Goal: Information Seeking & Learning: Compare options

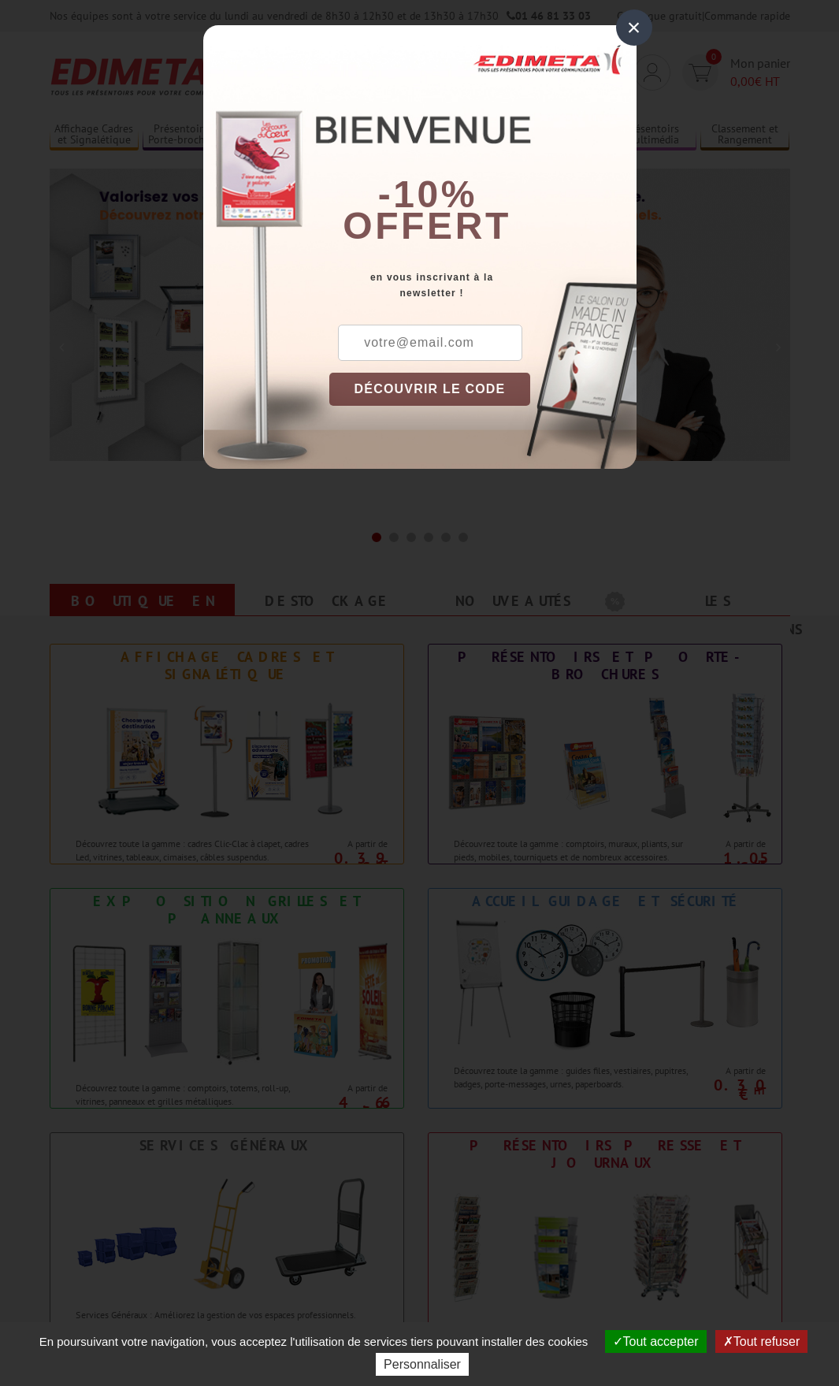
click at [638, 24] on div "×" at bounding box center [634, 27] width 36 height 36
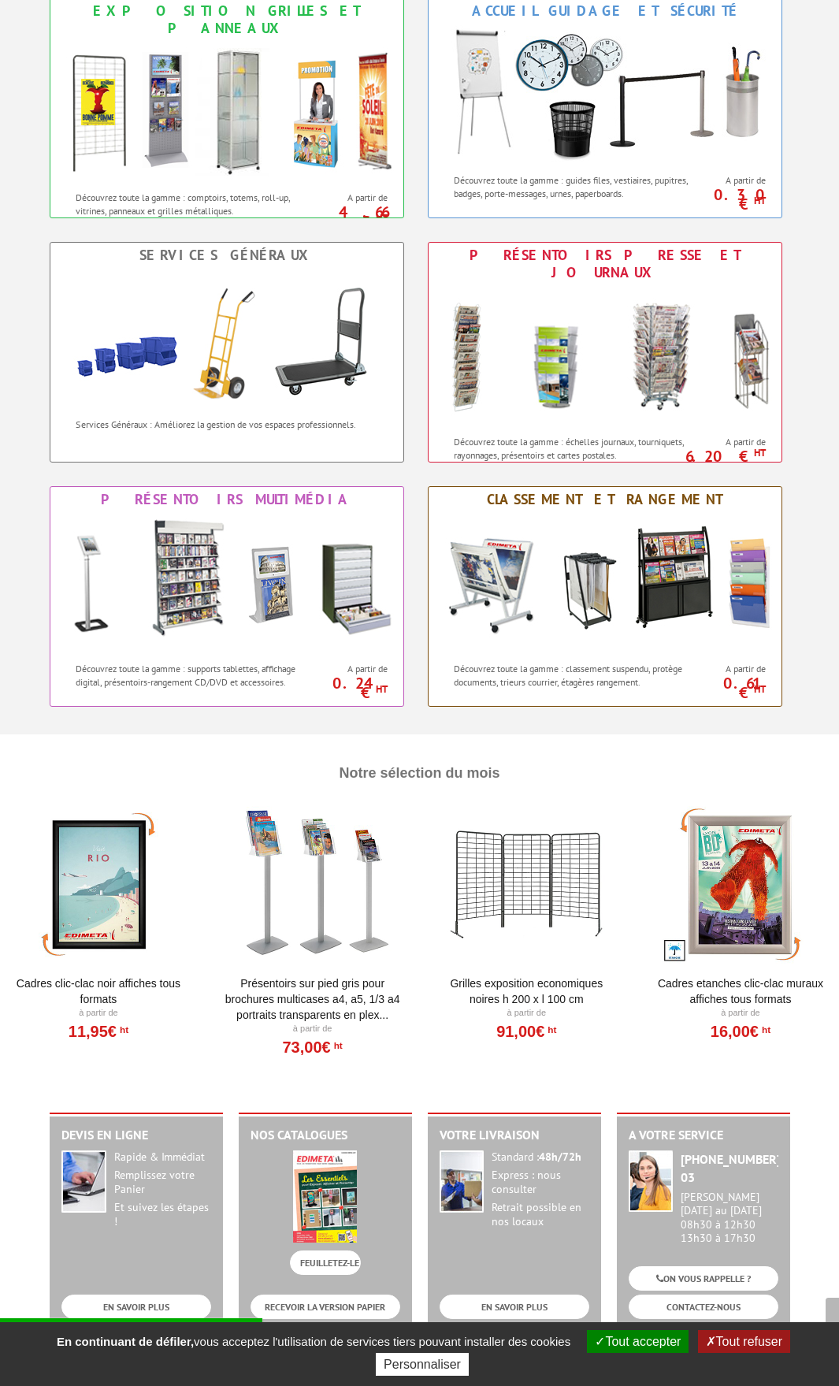
scroll to position [946, 0]
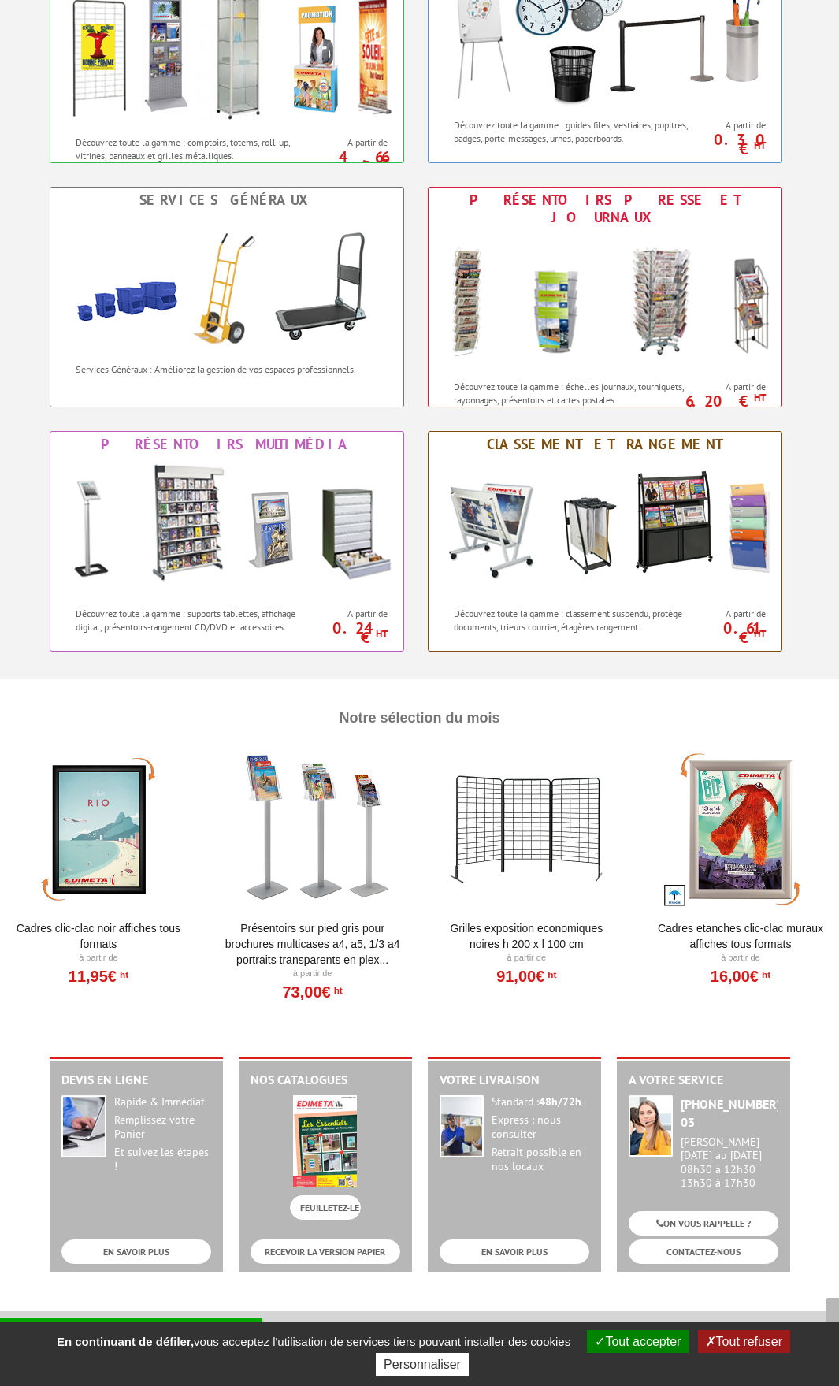
click at [728, 932] on link "Cadres Etanches Clic-Clac muraux affiches tous formats" at bounding box center [741, 937] width 180 height 32
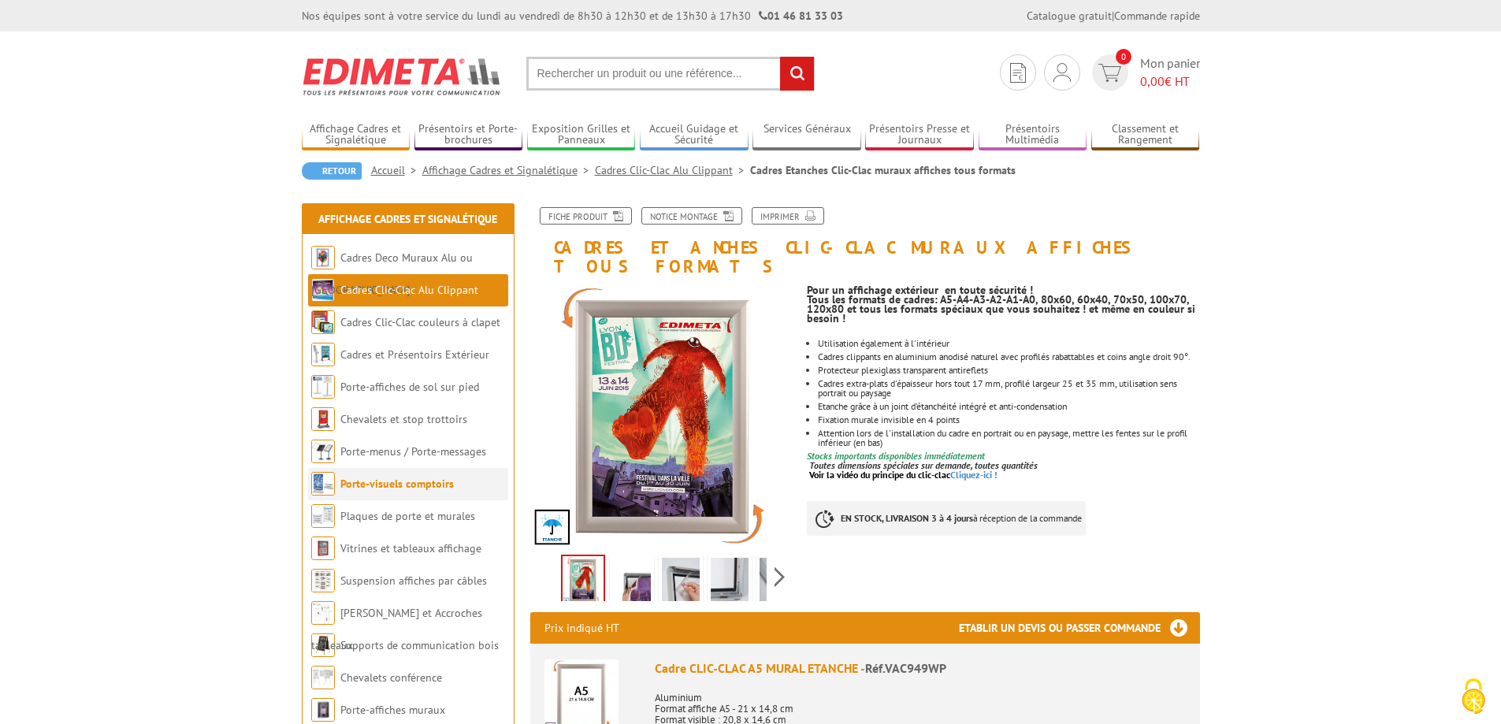
click at [381, 482] on link "Porte-visuels comptoirs" at bounding box center [396, 484] width 113 height 14
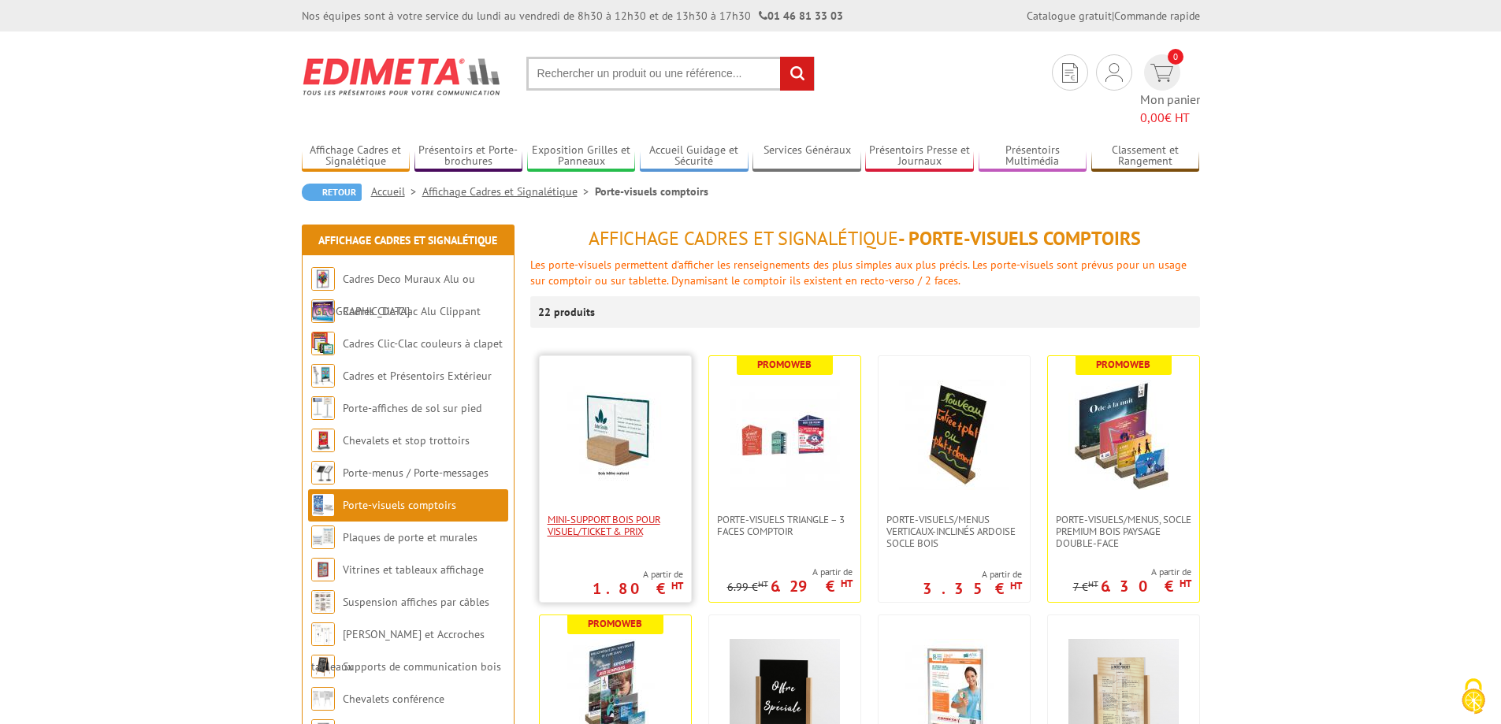
click at [656, 514] on span "Mini-support bois pour visuel/ticket & prix" at bounding box center [616, 526] width 136 height 24
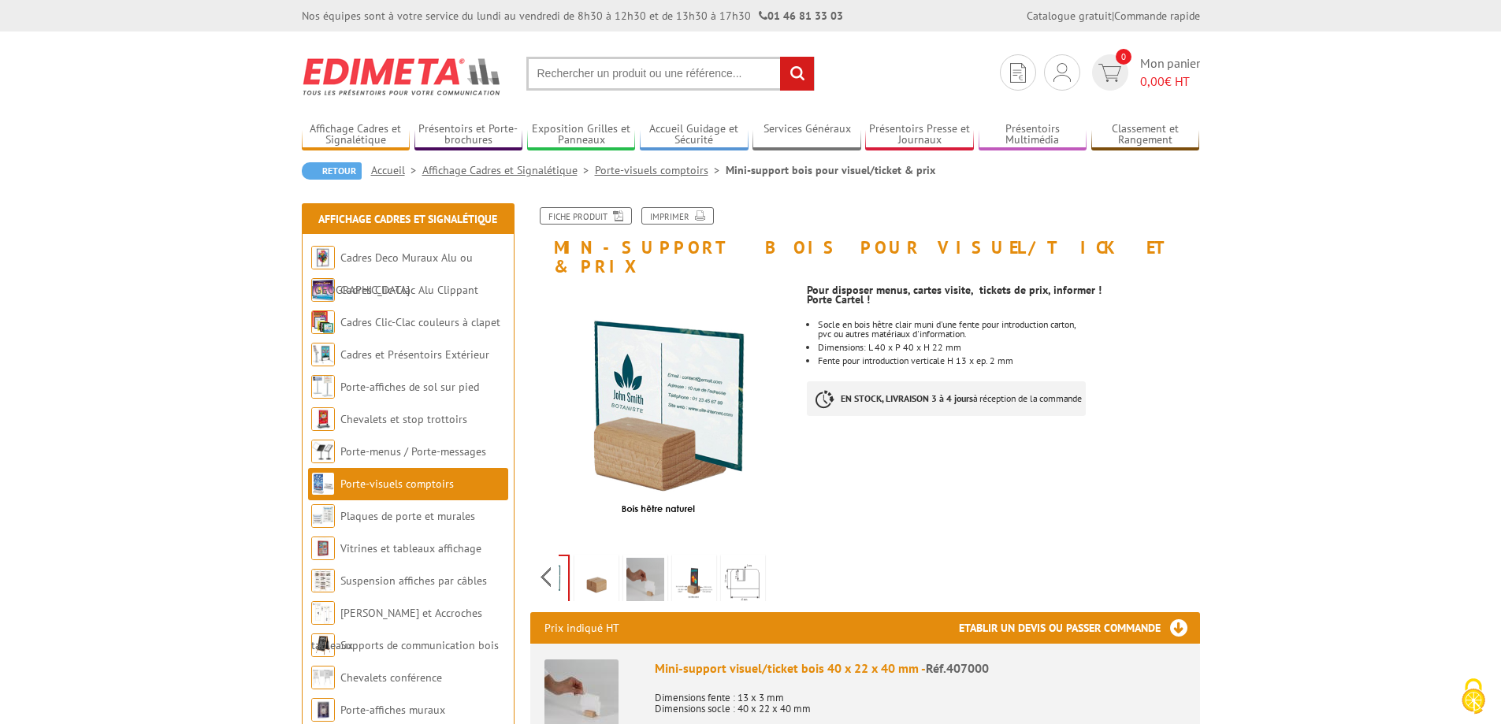
click at [782, 553] on div "Previous Next" at bounding box center [663, 576] width 266 height 55
click at [601, 563] on img at bounding box center [597, 582] width 38 height 49
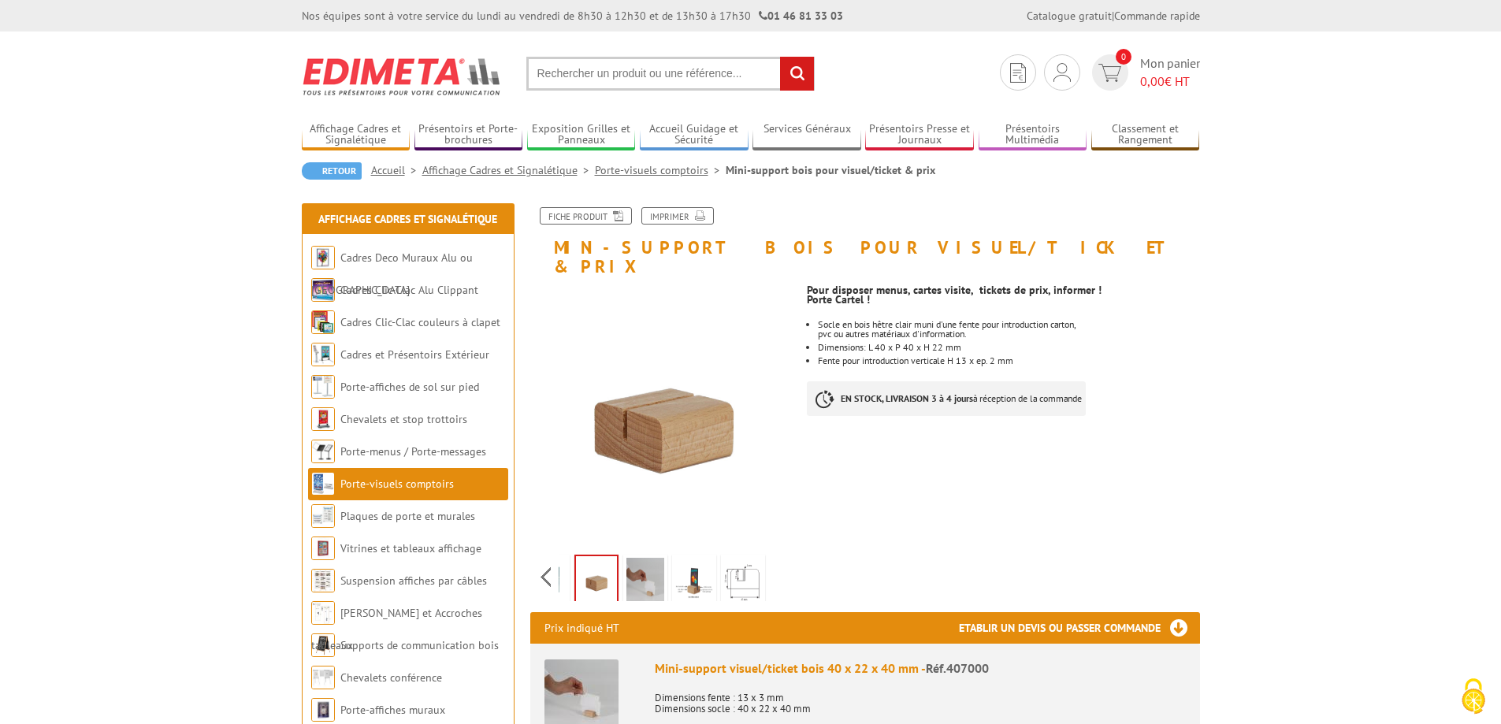
click at [636, 561] on img at bounding box center [646, 582] width 38 height 49
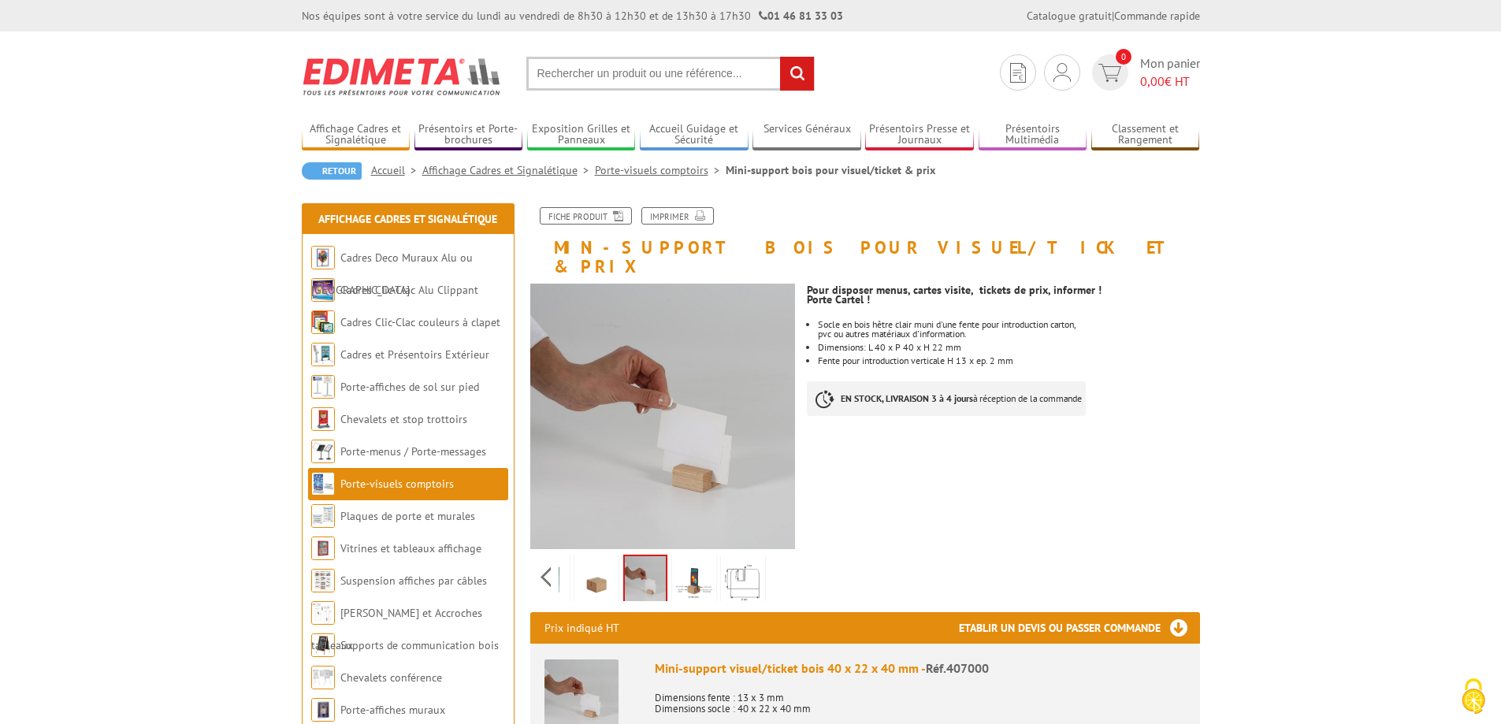
click at [703, 559] on img at bounding box center [694, 582] width 38 height 49
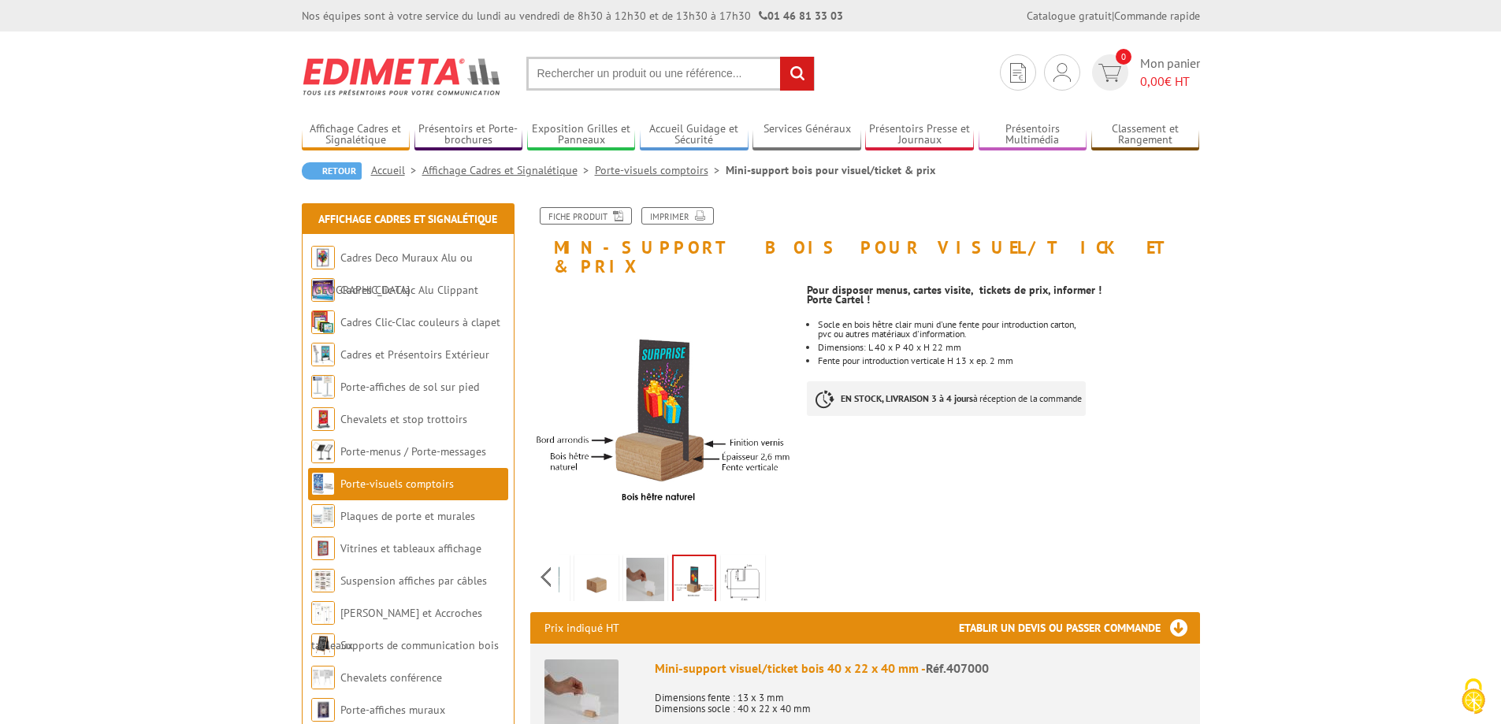
click at [750, 560] on img at bounding box center [743, 582] width 38 height 49
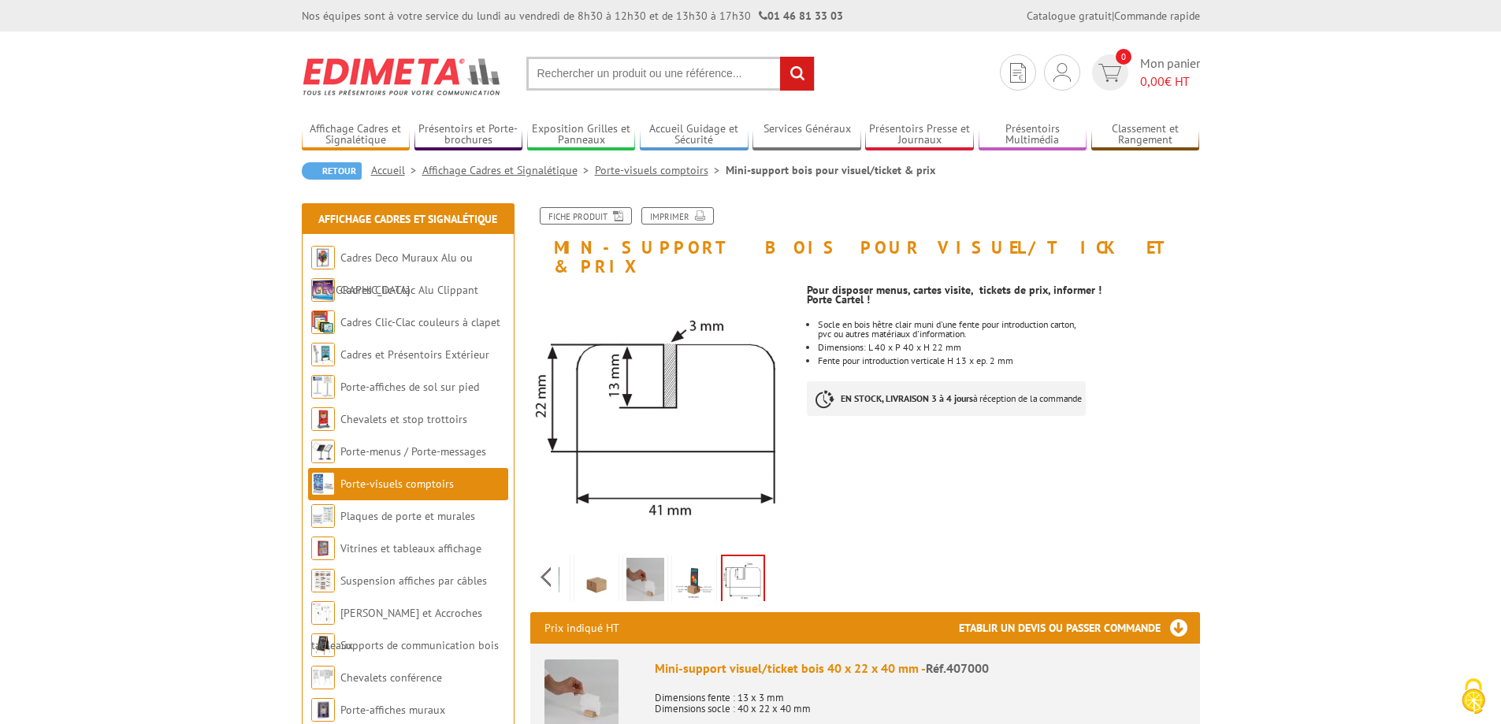
click at [694, 562] on img at bounding box center [694, 582] width 38 height 49
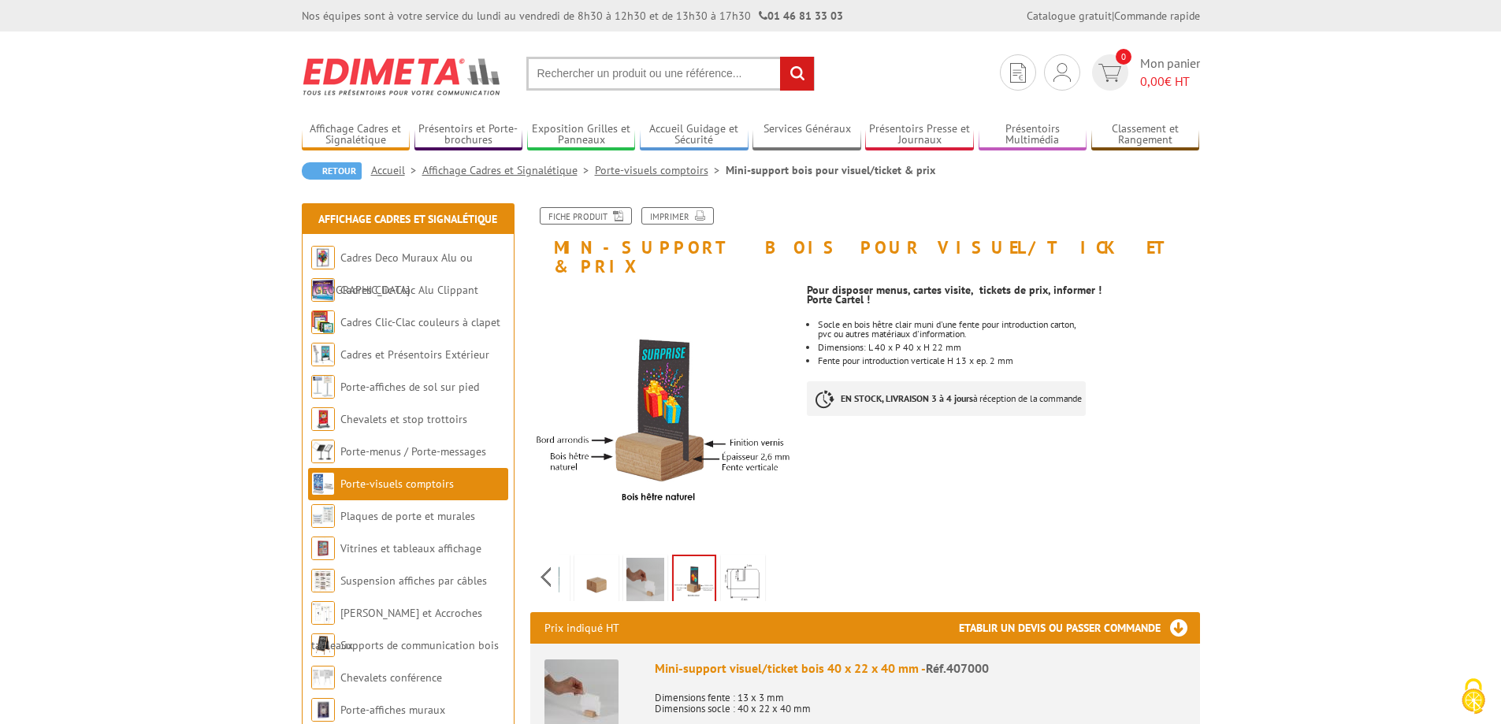
click at [731, 562] on img at bounding box center [743, 582] width 38 height 49
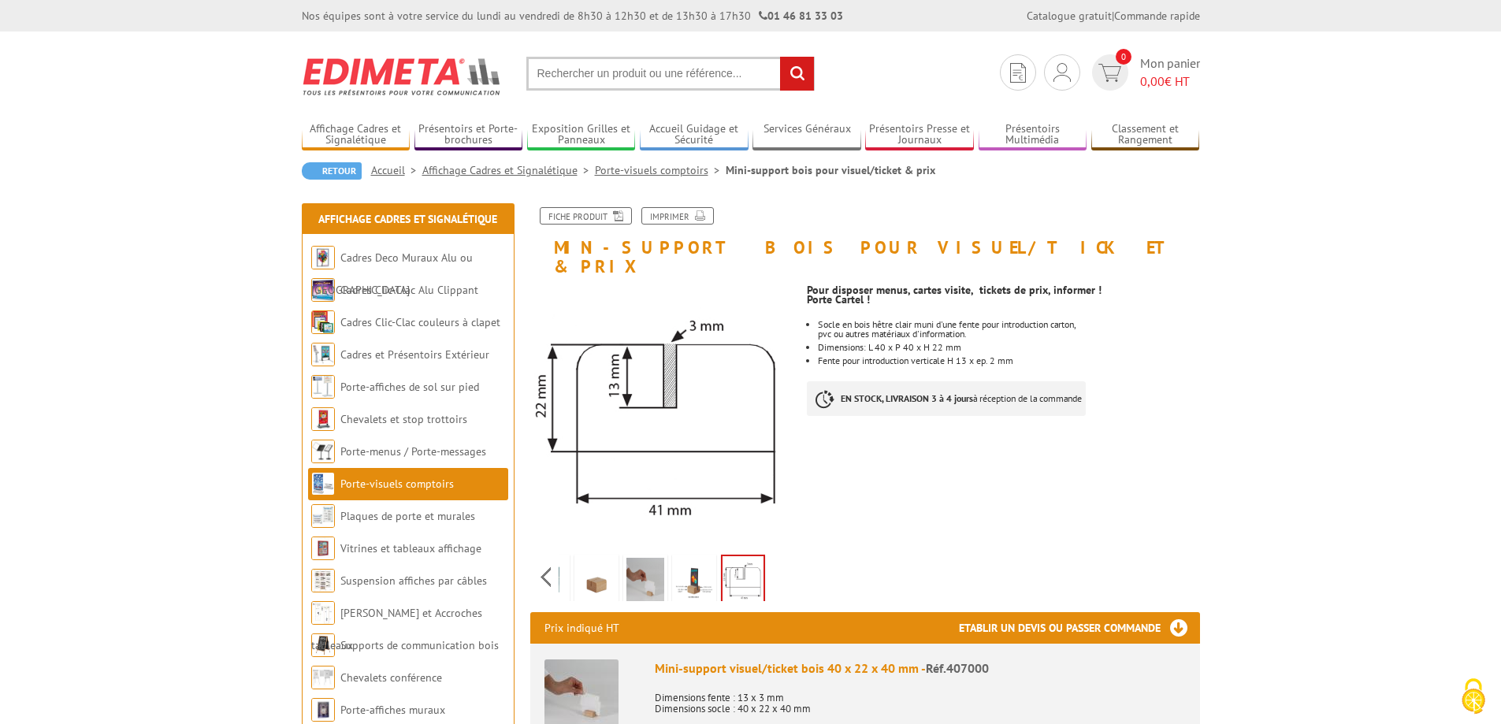
click at [679, 558] on img at bounding box center [694, 582] width 38 height 49
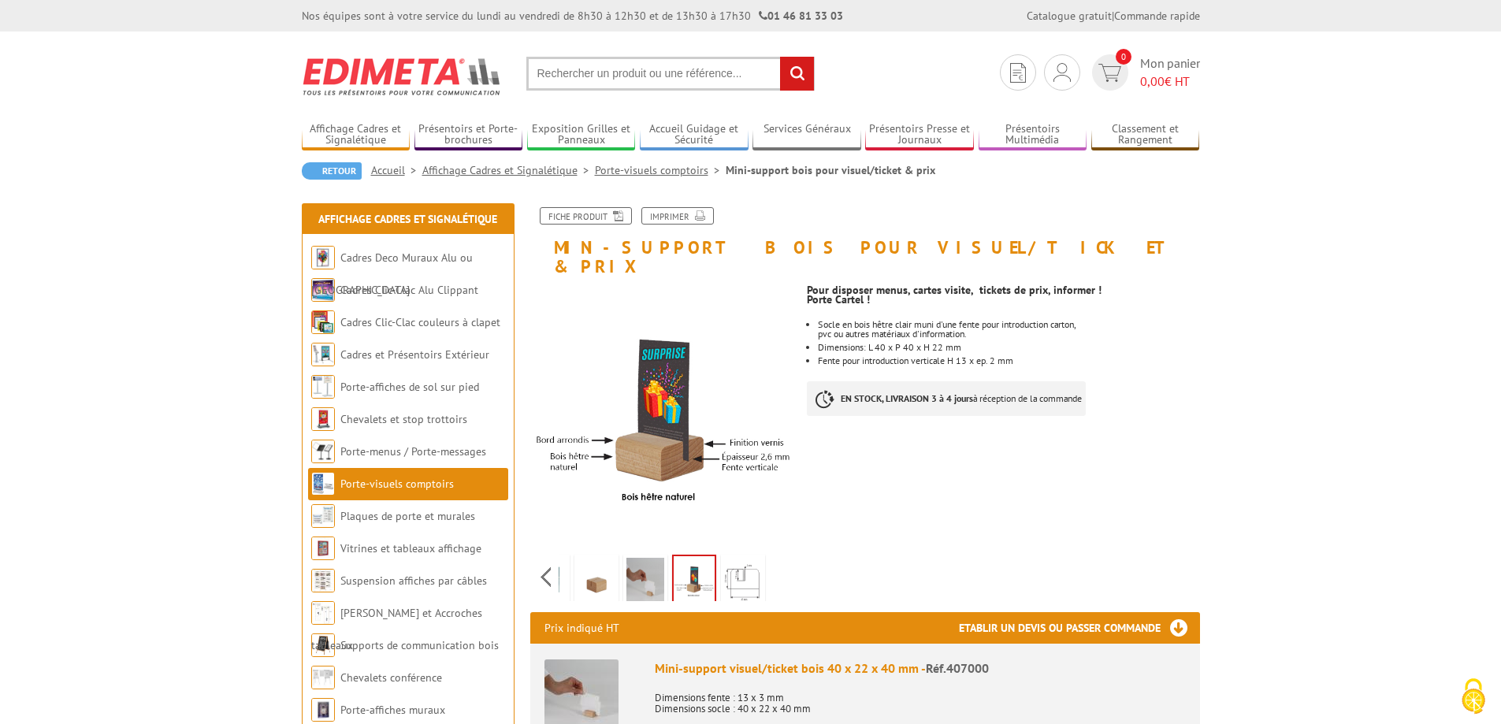
click at [636, 558] on img at bounding box center [646, 582] width 38 height 49
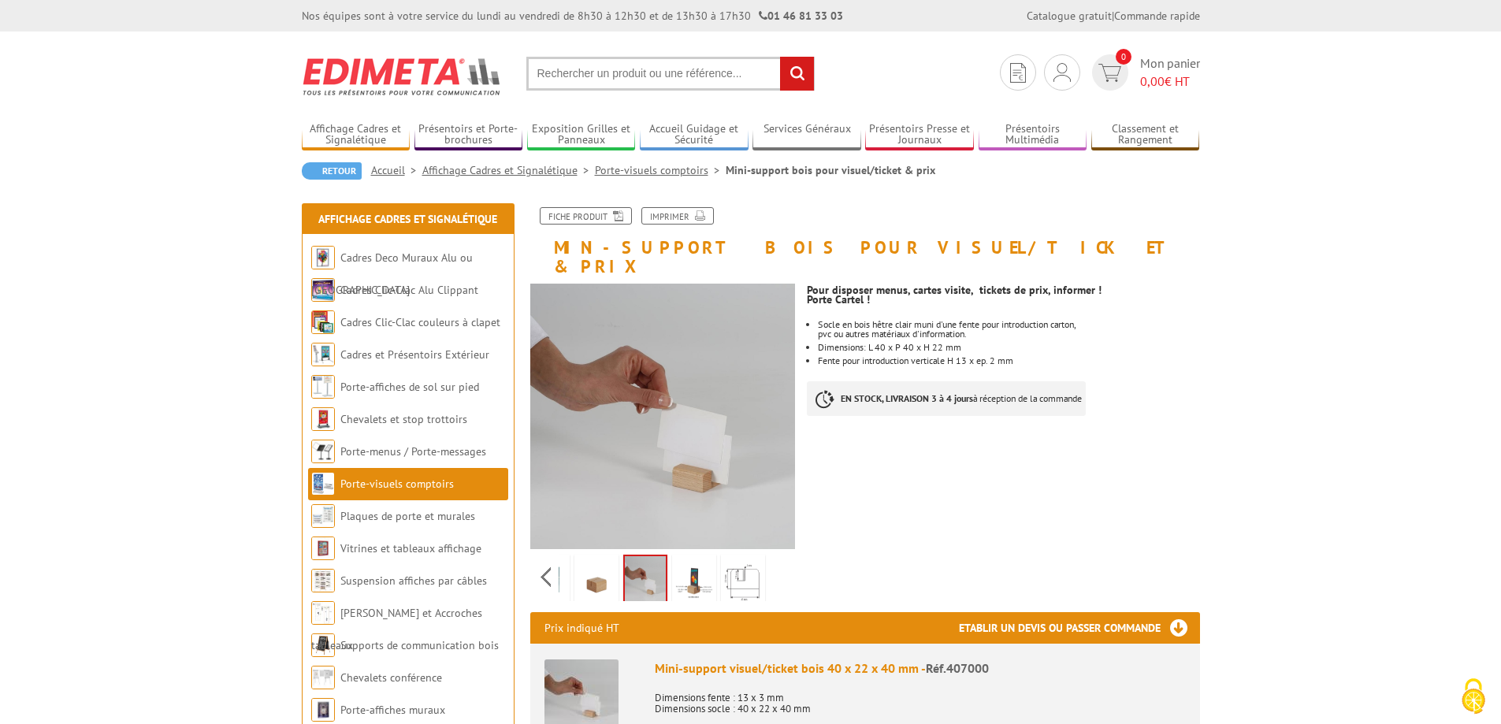
click at [604, 558] on img at bounding box center [597, 582] width 38 height 49
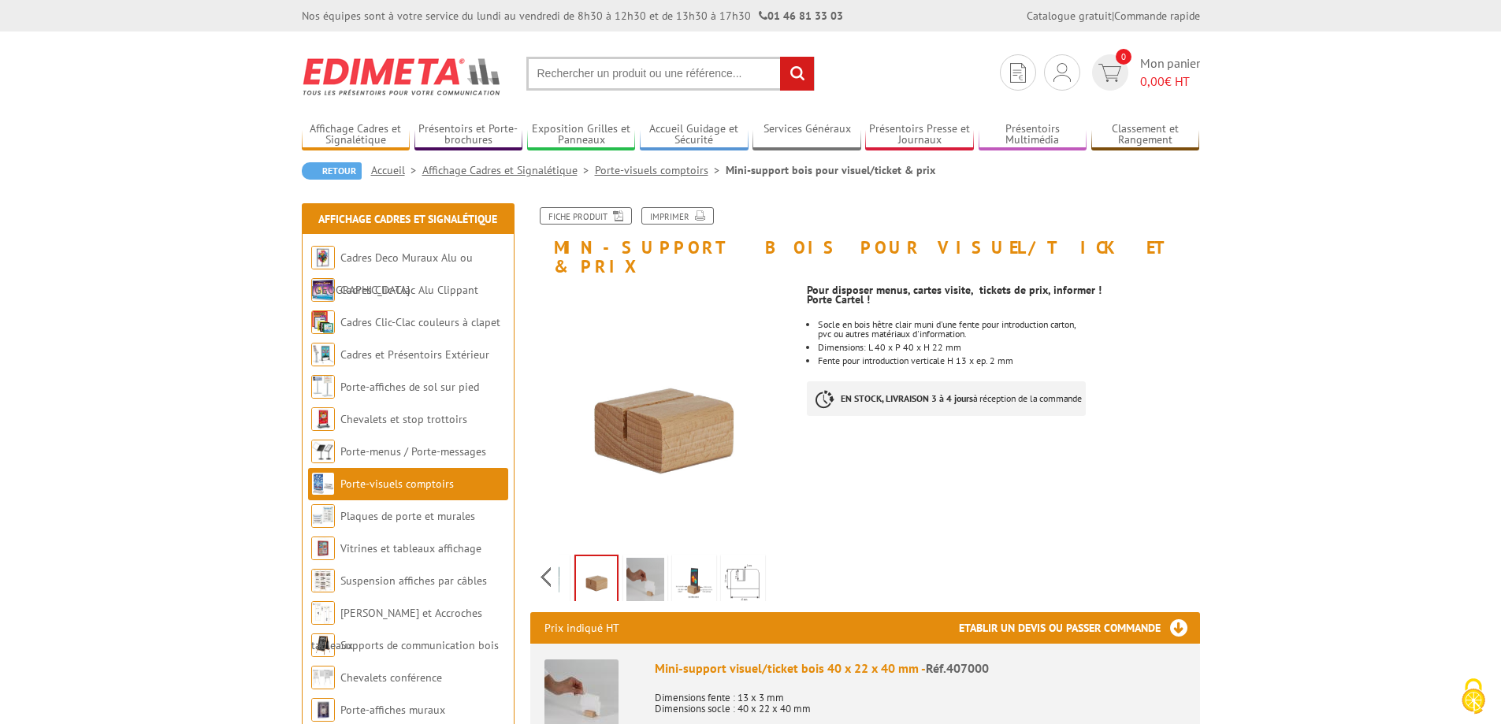
click at [638, 558] on img at bounding box center [646, 582] width 38 height 49
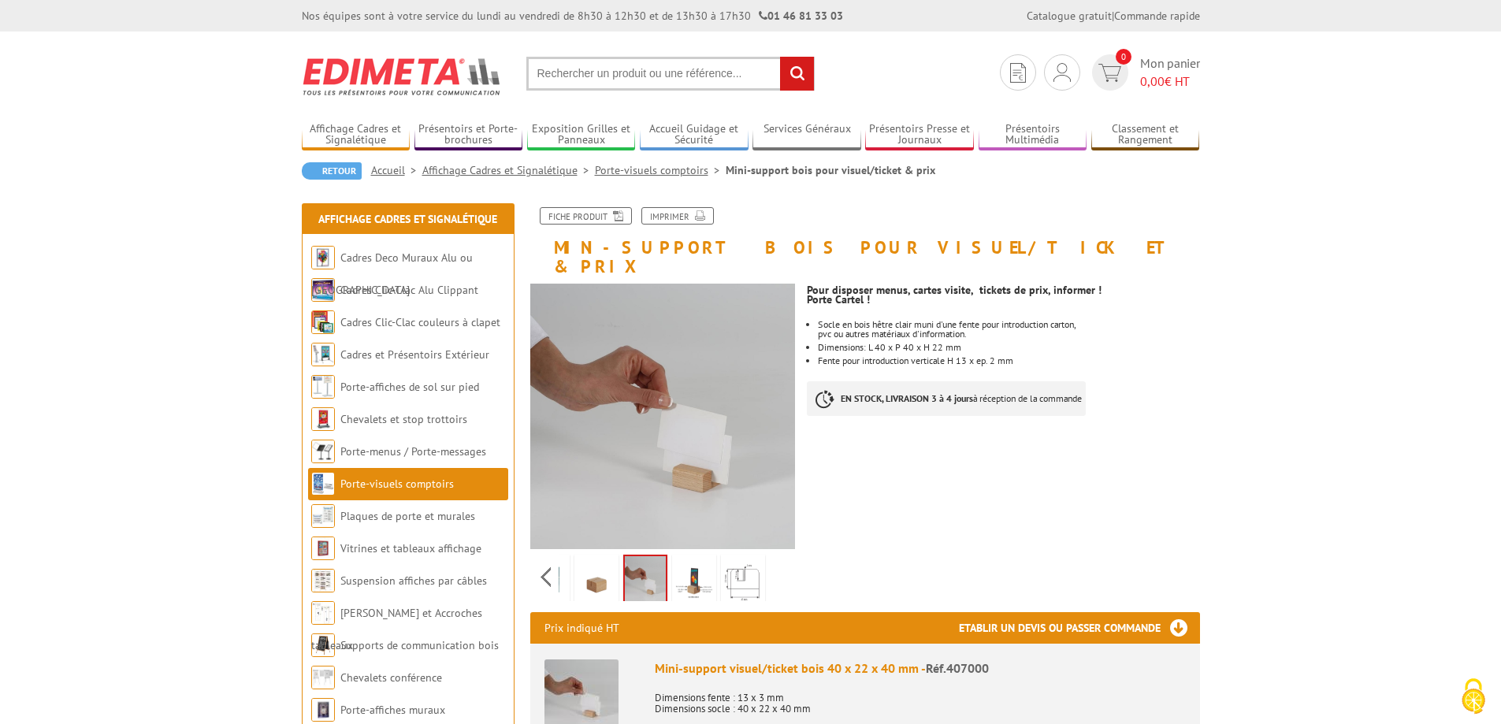
click at [686, 558] on img at bounding box center [694, 582] width 38 height 49
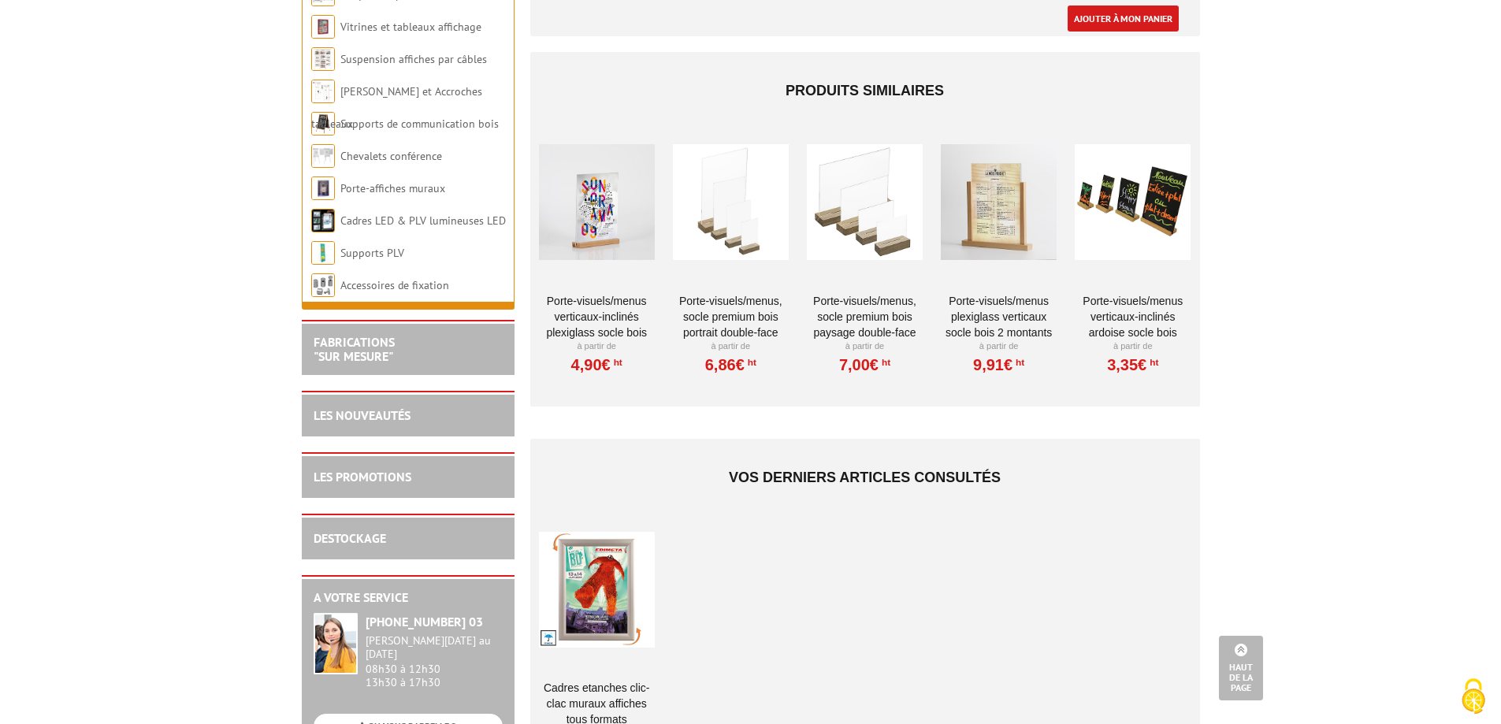
scroll to position [788, 0]
click at [593, 294] on link "Porte-Visuels/Menus verticaux-inclinés plexiglass socle bois" at bounding box center [597, 317] width 116 height 47
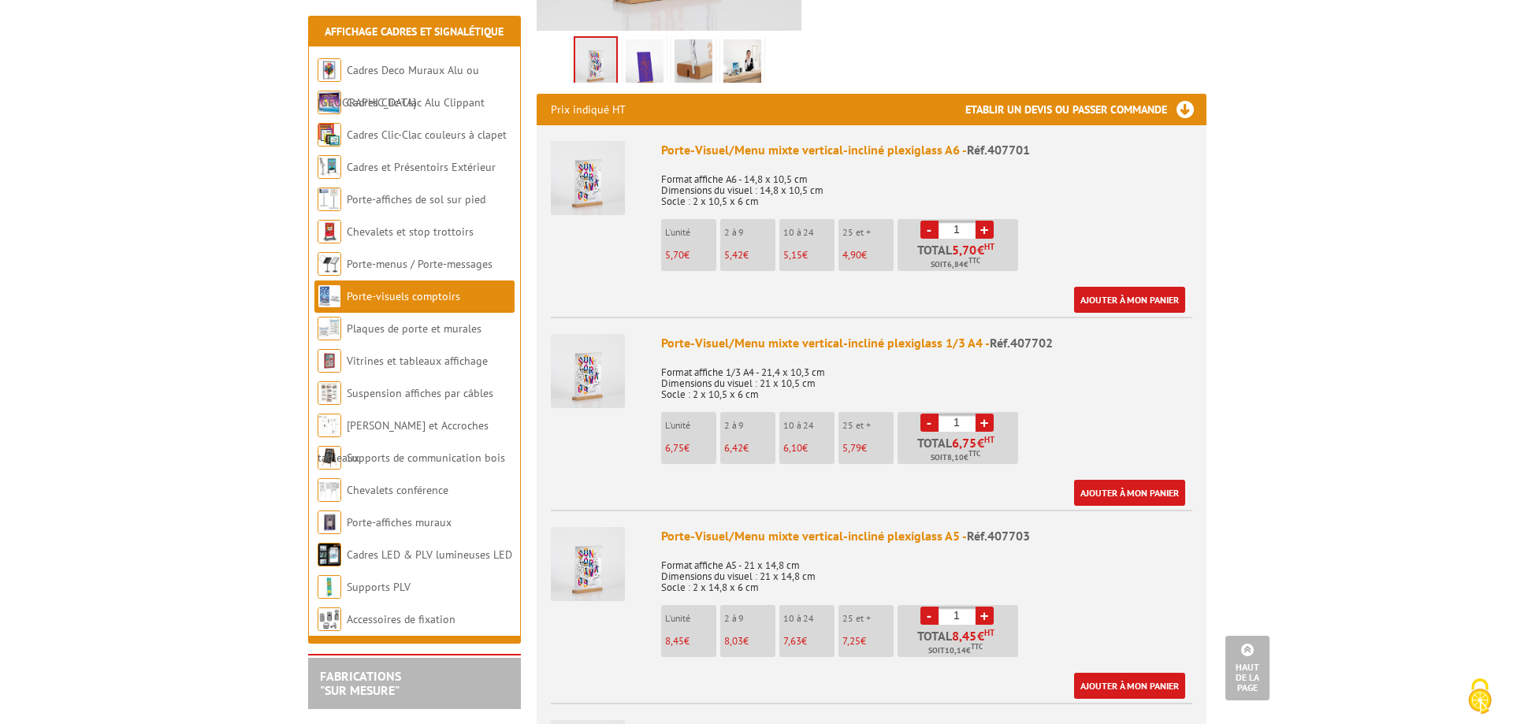
scroll to position [552, 0]
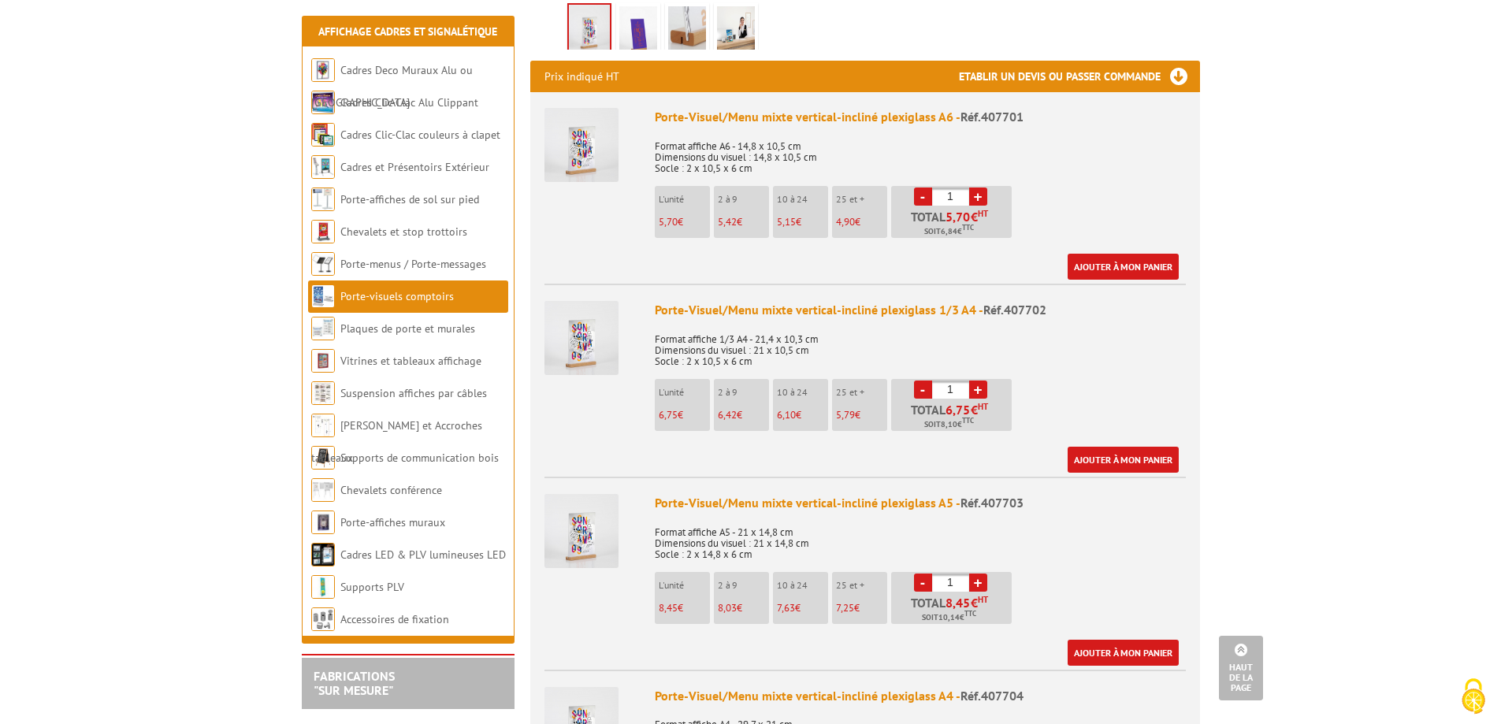
click at [591, 494] on img at bounding box center [582, 531] width 74 height 74
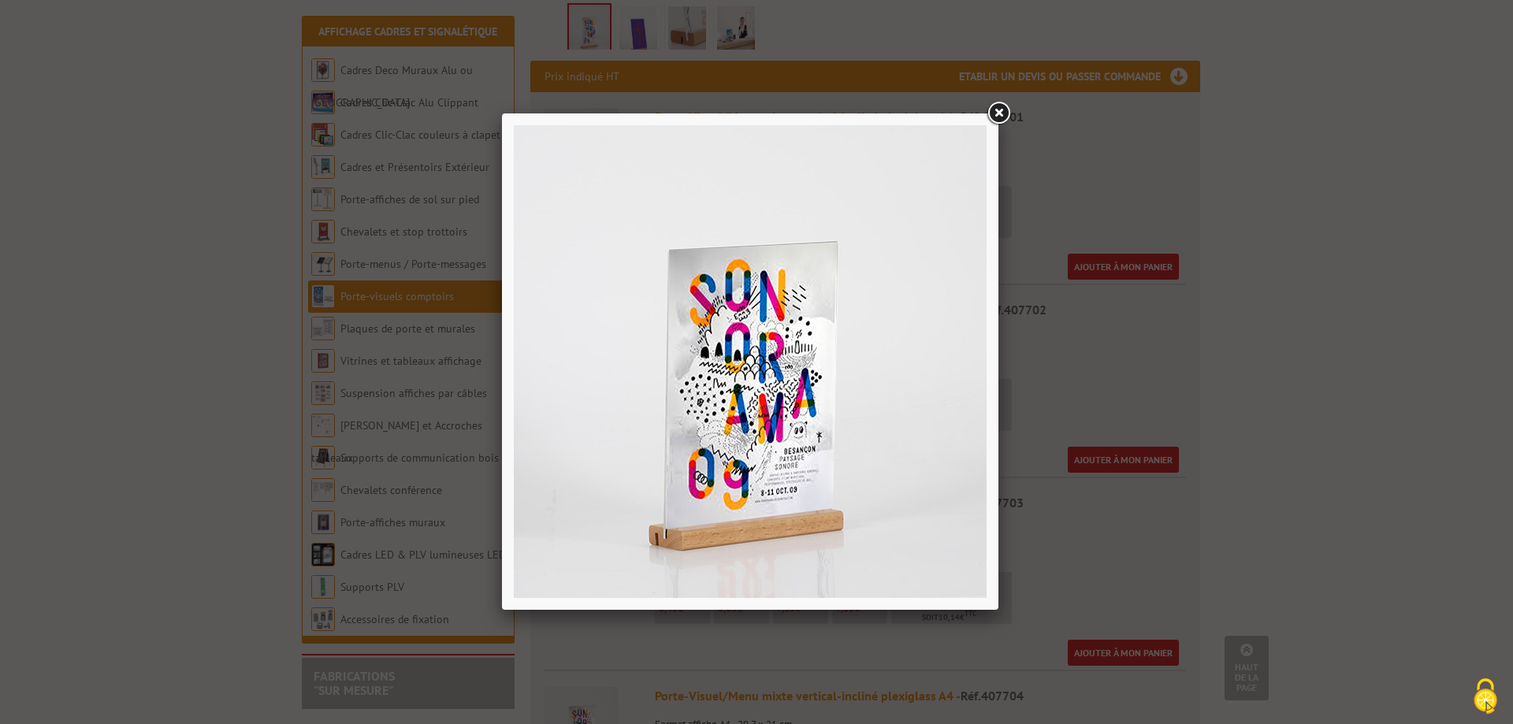
click at [999, 109] on link at bounding box center [998, 113] width 28 height 28
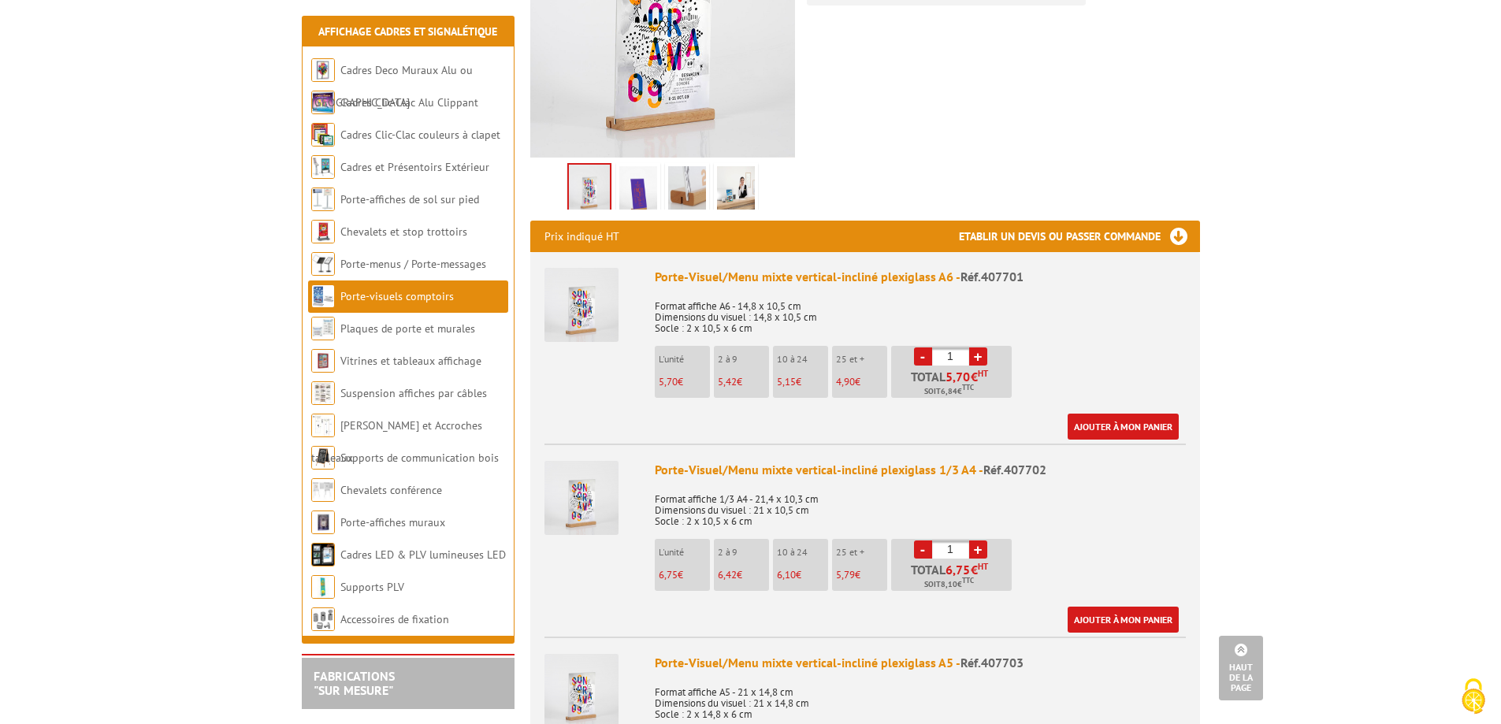
scroll to position [315, 0]
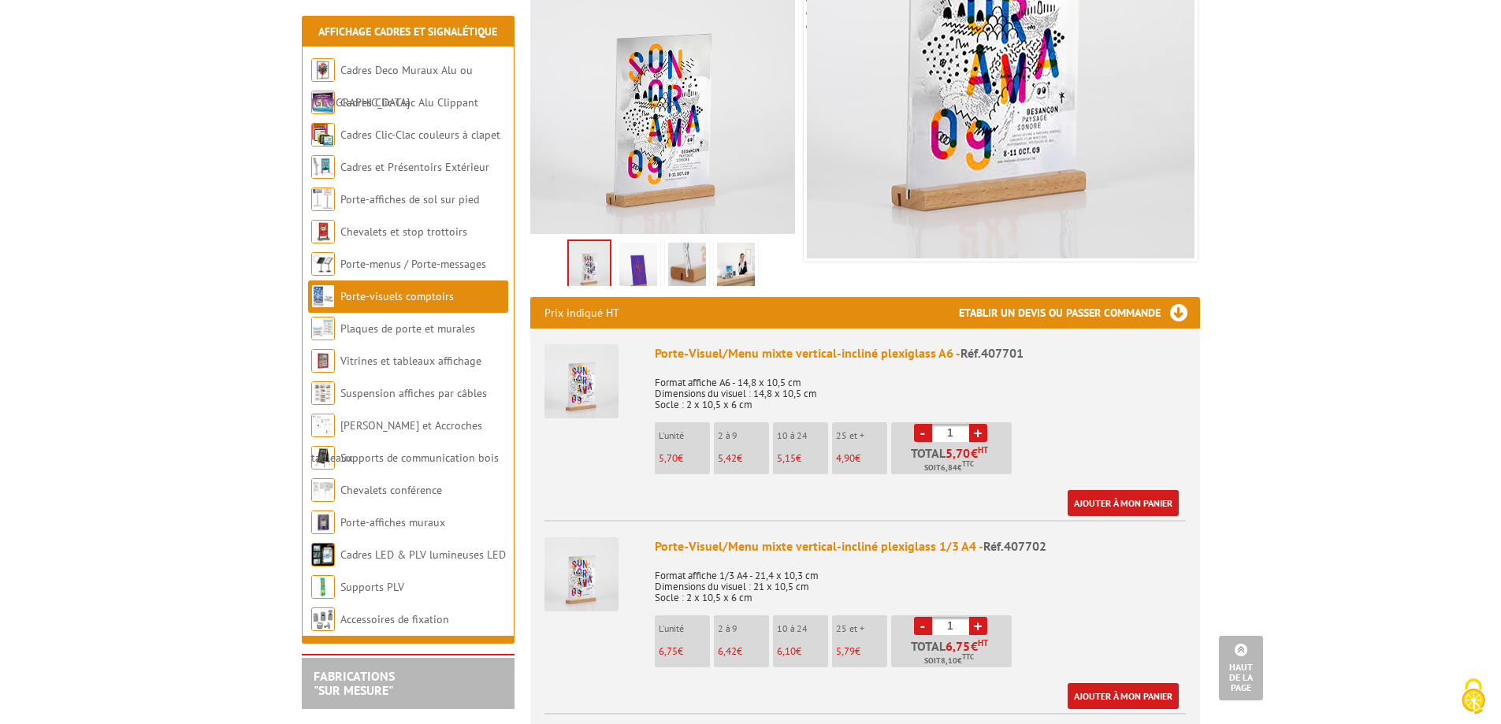
click at [655, 256] on img at bounding box center [638, 267] width 38 height 49
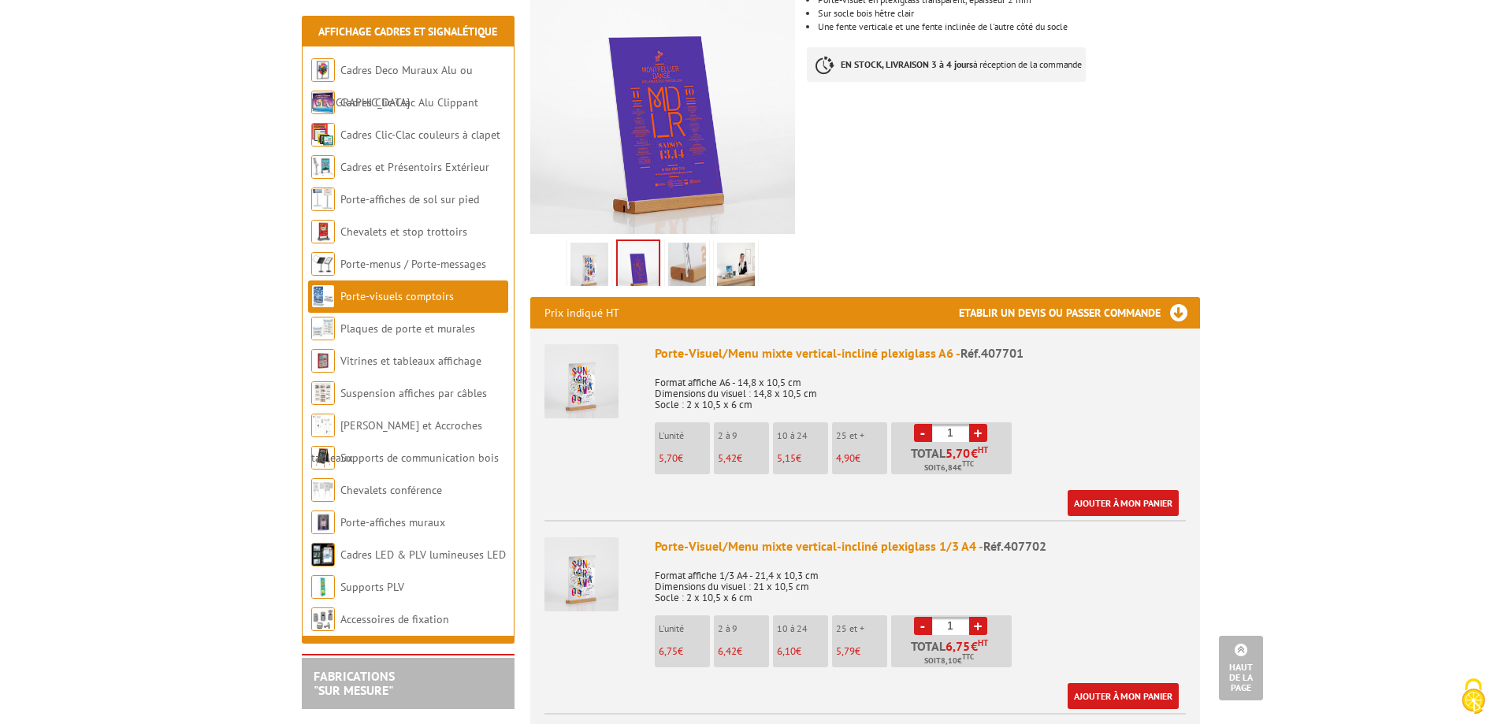
click at [683, 244] on img at bounding box center [687, 267] width 38 height 49
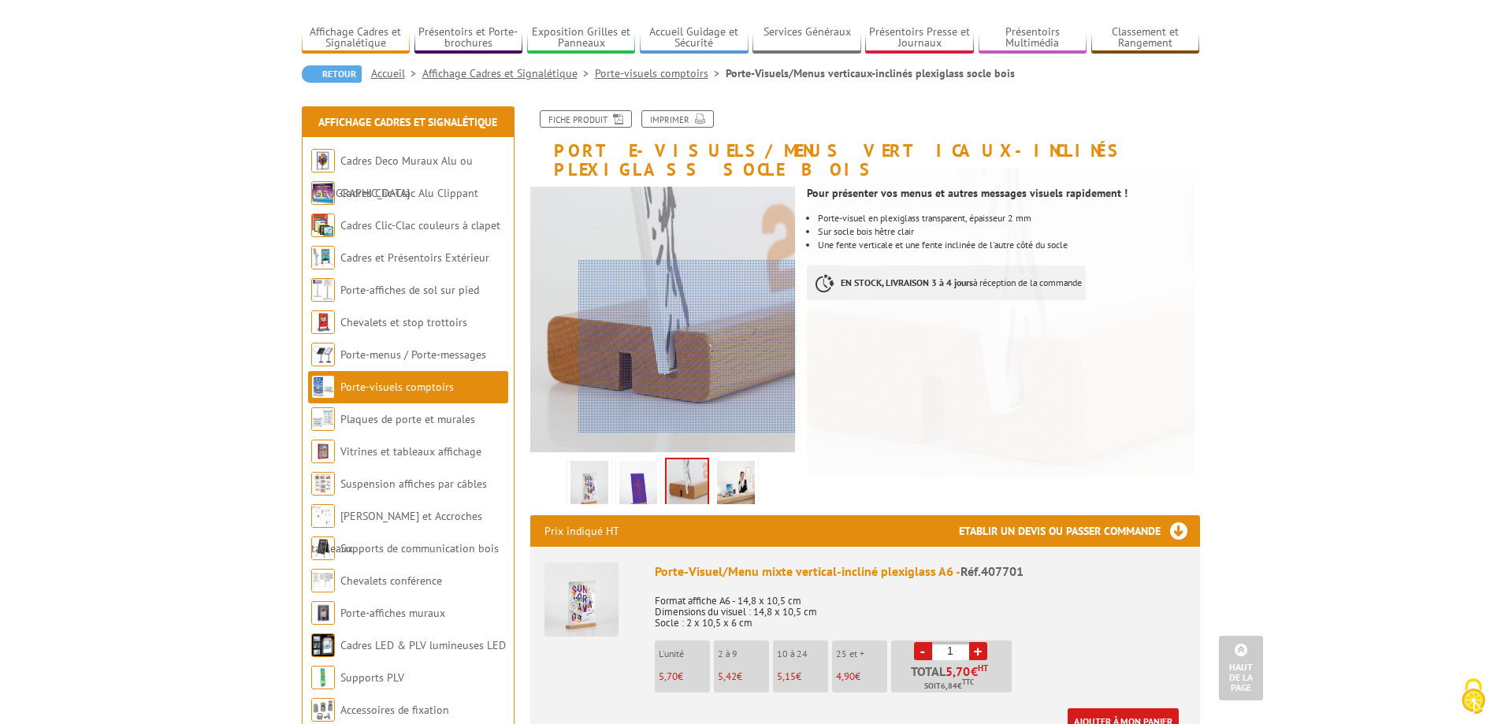
scroll to position [79, 0]
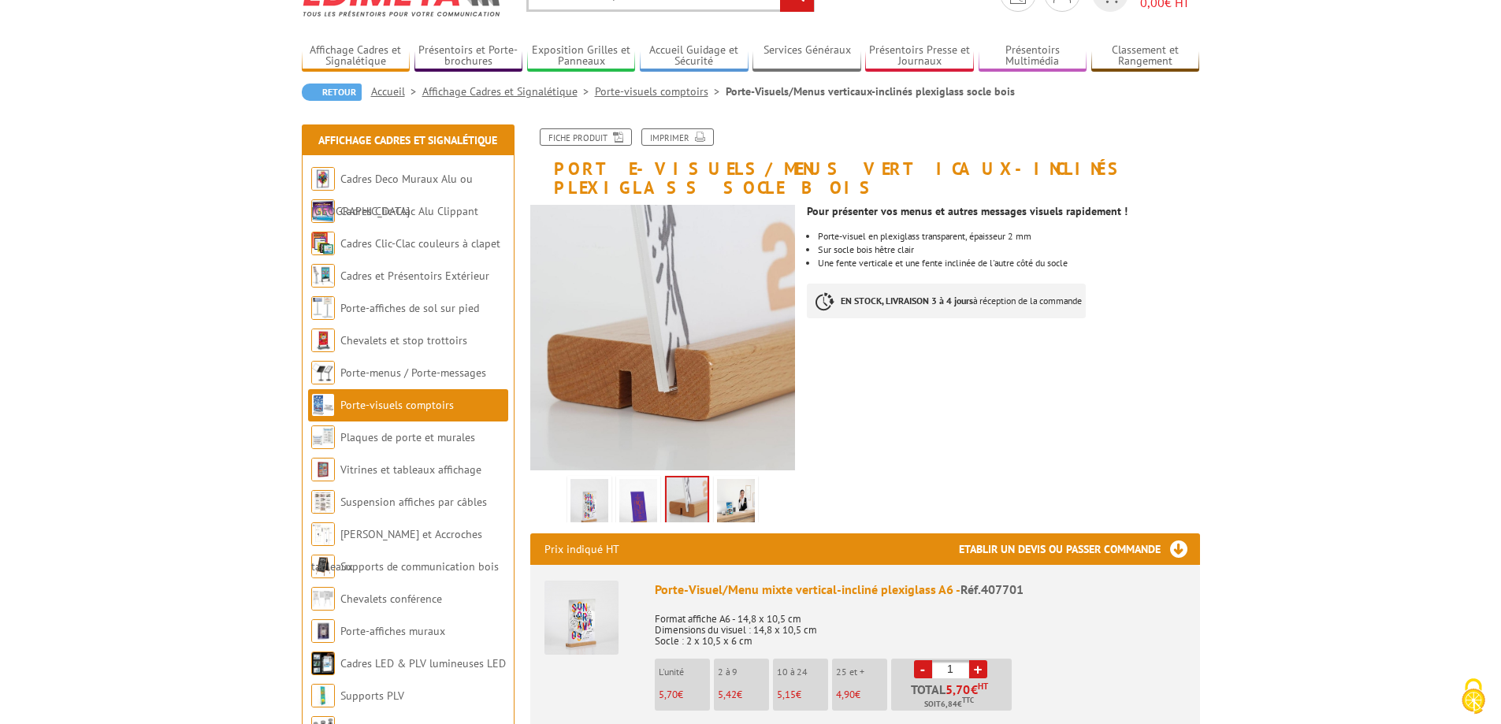
click at [691, 486] on img at bounding box center [687, 502] width 41 height 49
click at [641, 491] on img at bounding box center [638, 503] width 38 height 49
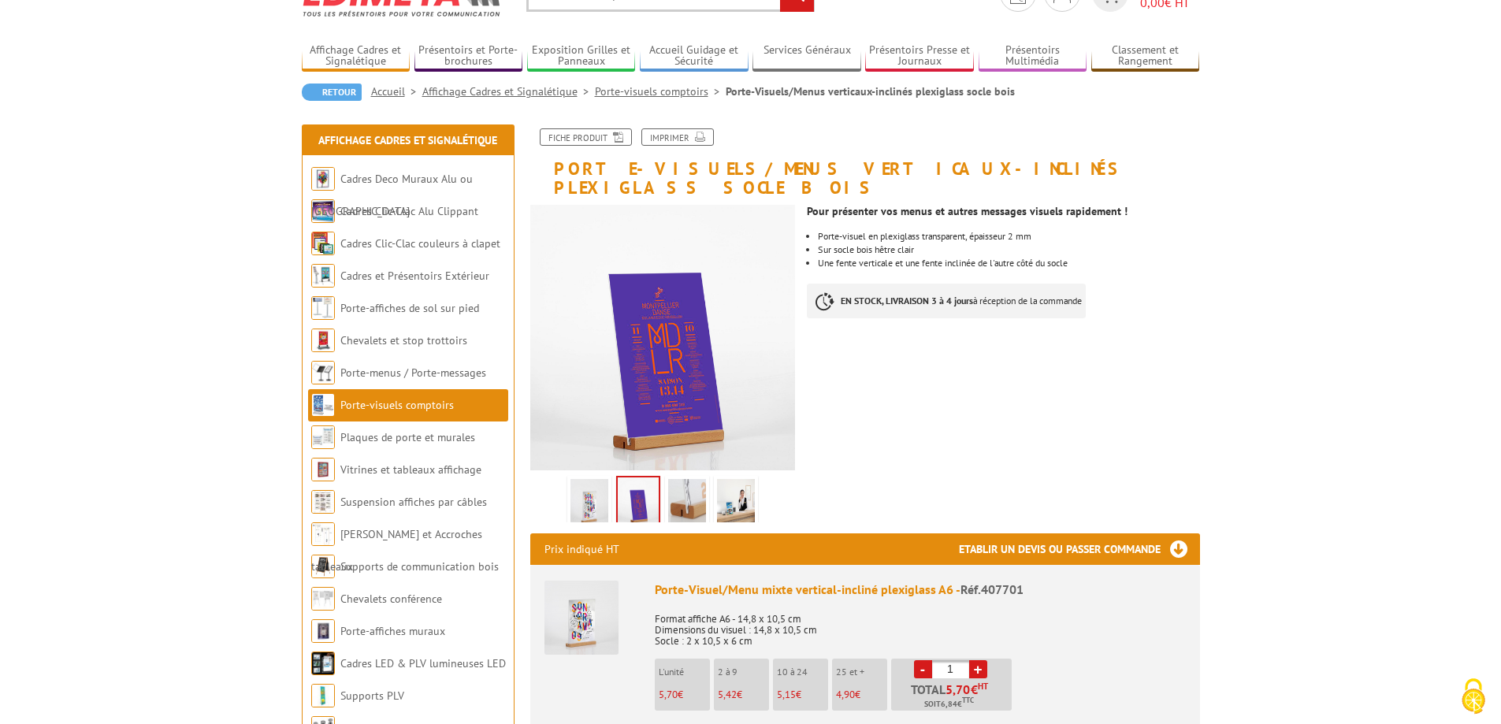
click at [601, 482] on img at bounding box center [590, 503] width 38 height 49
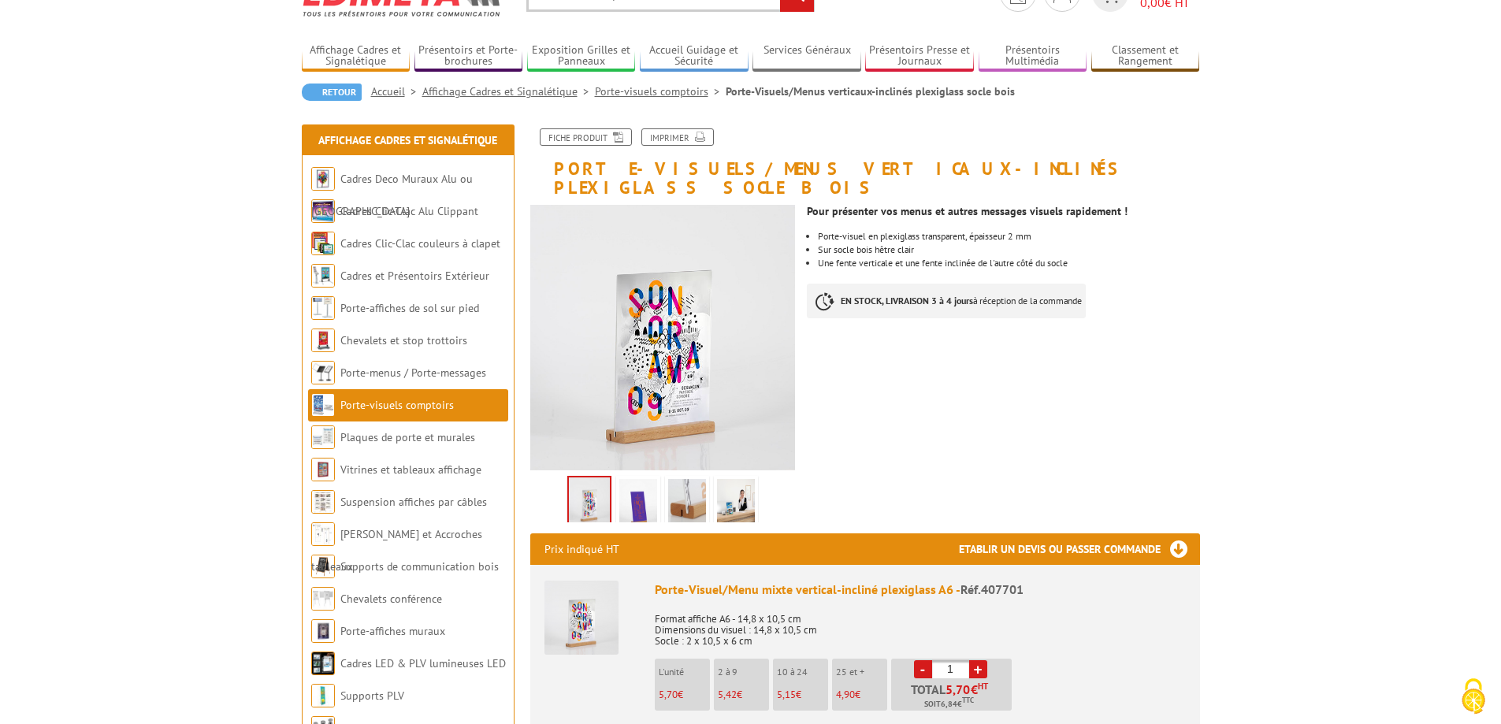
click at [733, 479] on img at bounding box center [736, 503] width 38 height 49
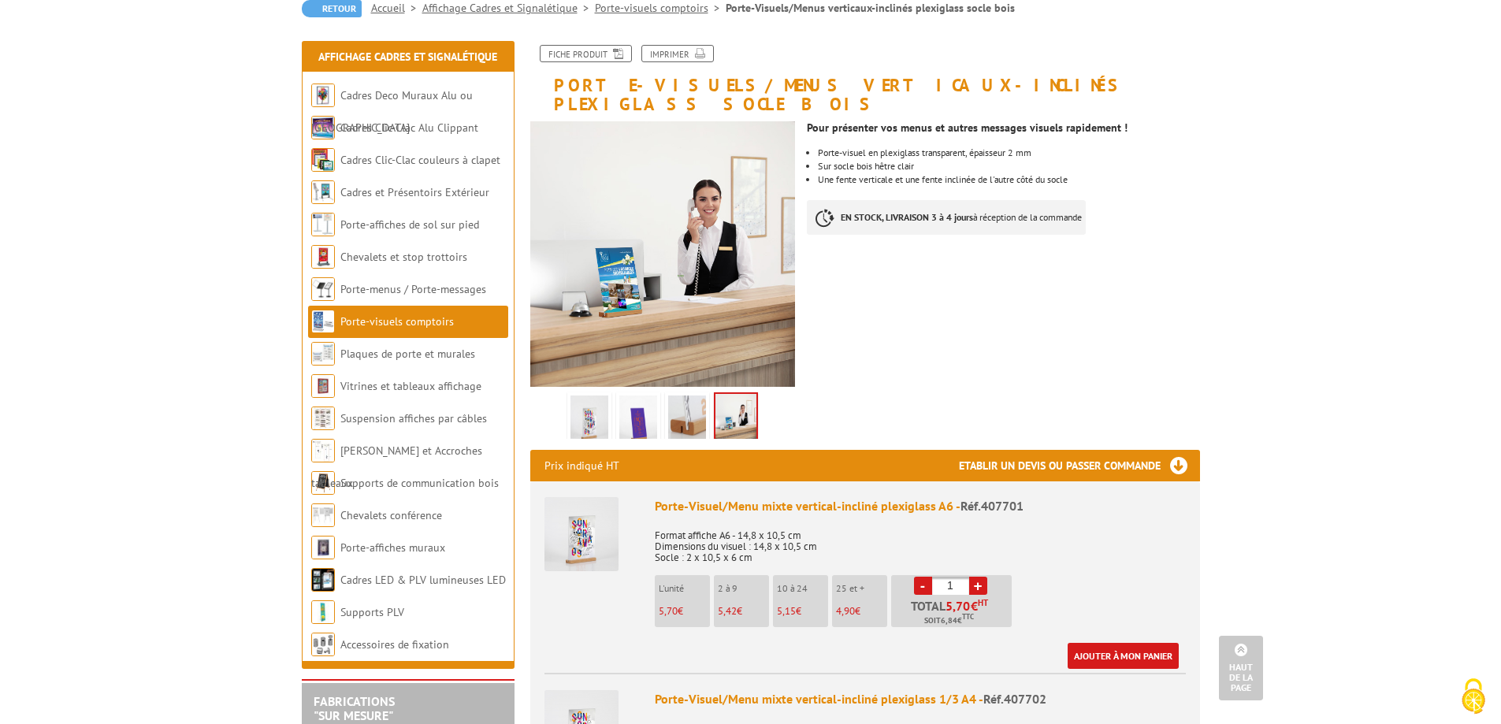
scroll to position [158, 0]
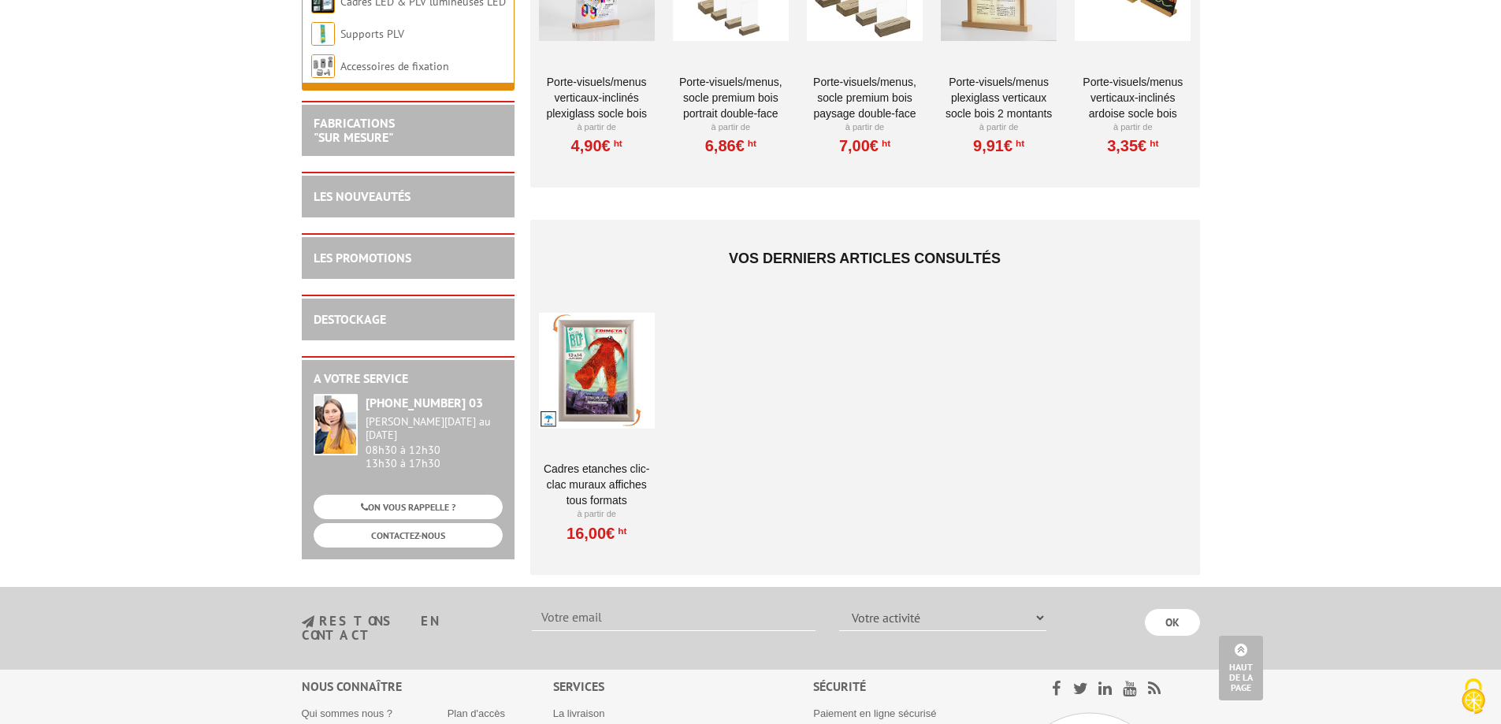
scroll to position [1018, 0]
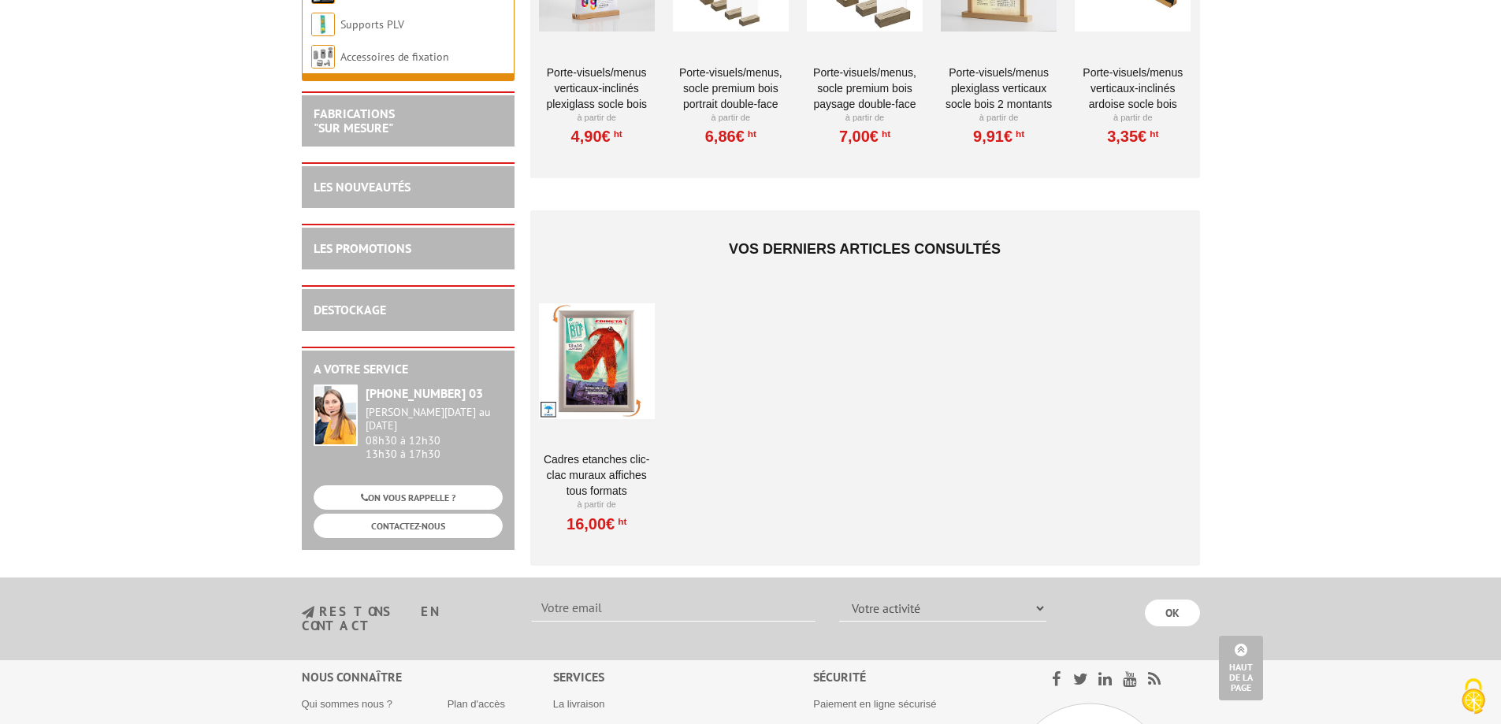
click at [604, 452] on link "Cadres Etanches Clic-Clac muraux affiches tous formats" at bounding box center [597, 475] width 116 height 47
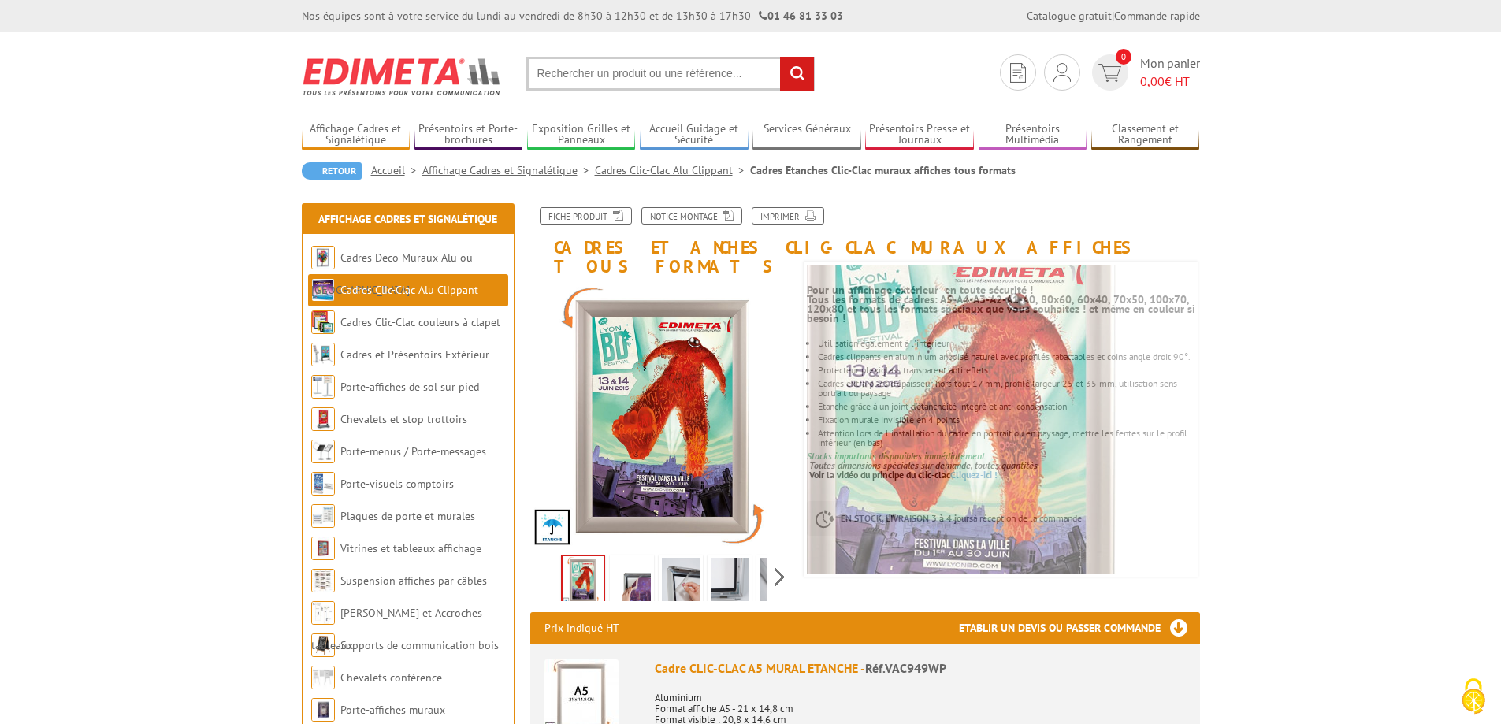
scroll to position [158, 0]
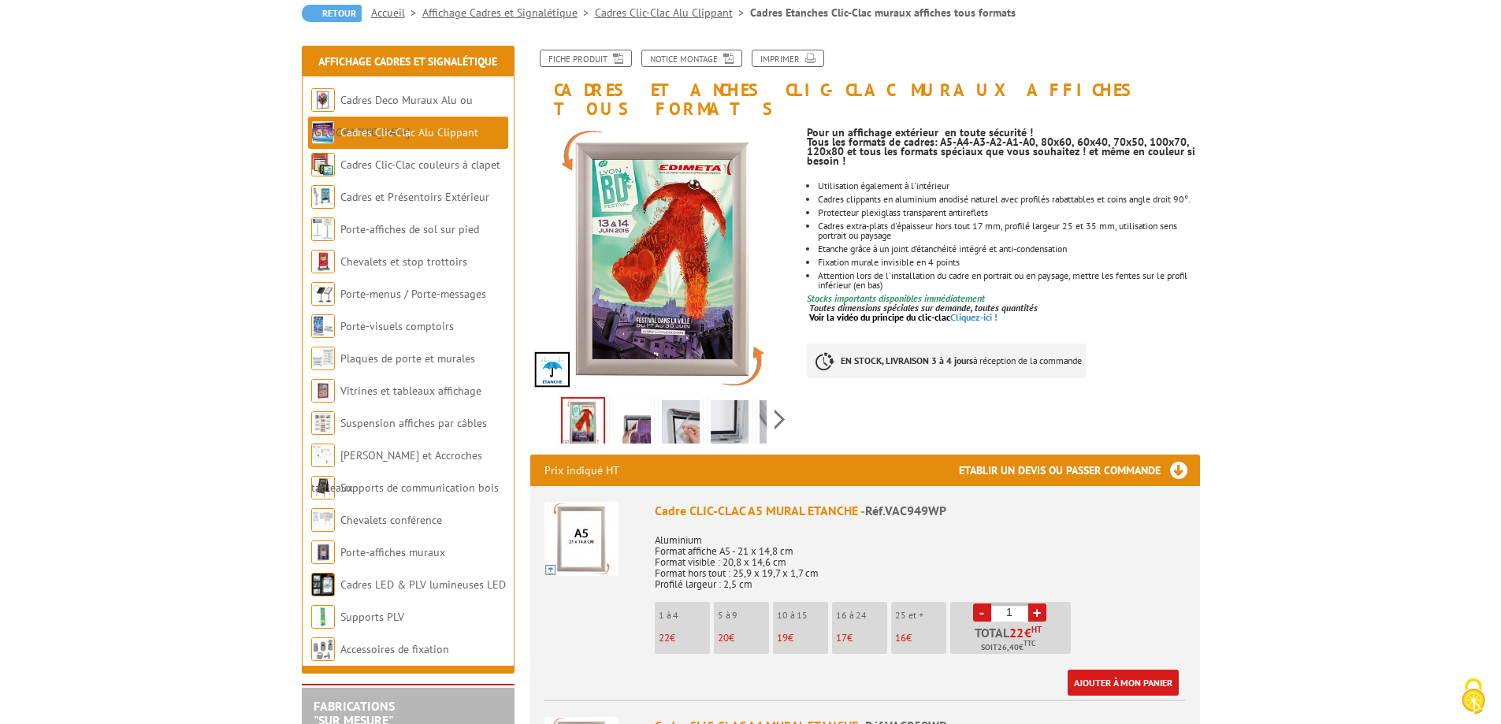
click at [686, 400] on img at bounding box center [681, 424] width 38 height 49
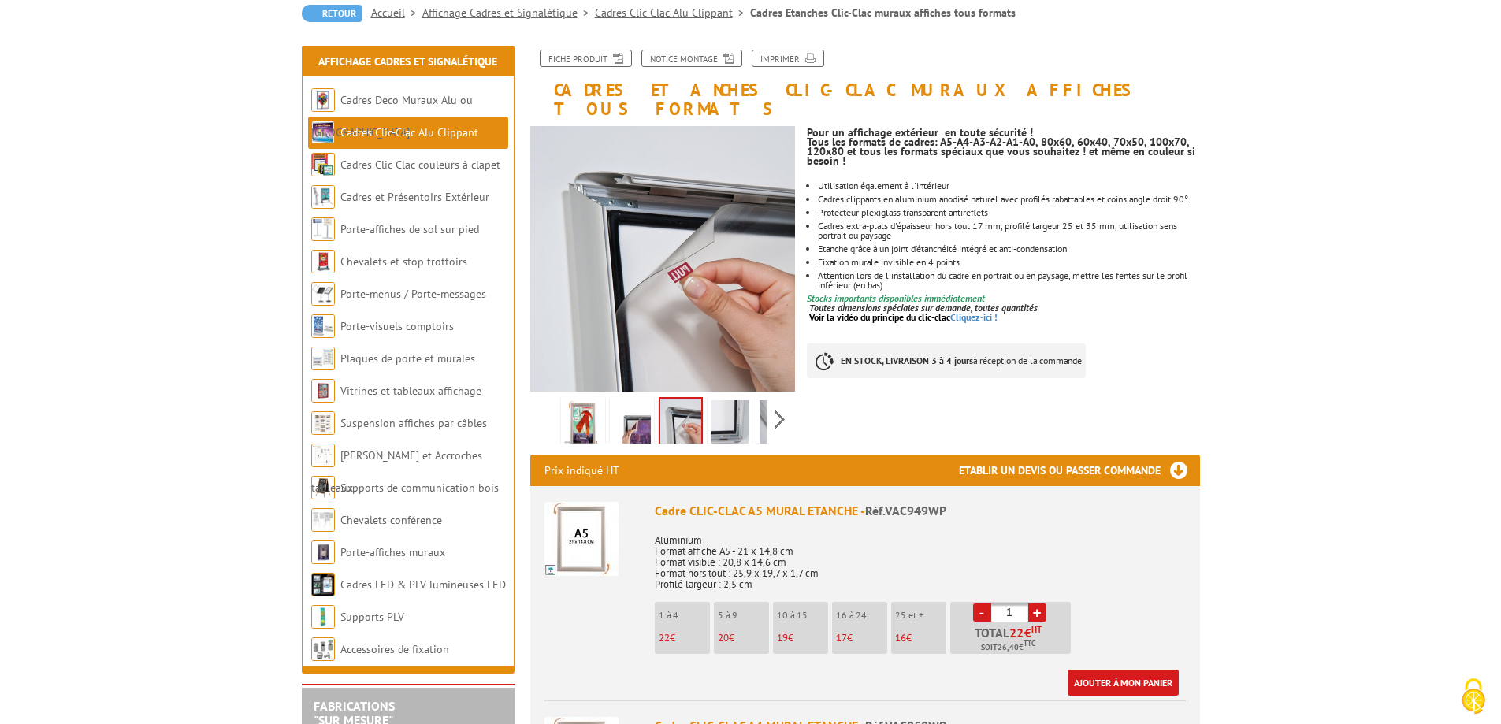
click at [746, 400] on img at bounding box center [730, 424] width 38 height 49
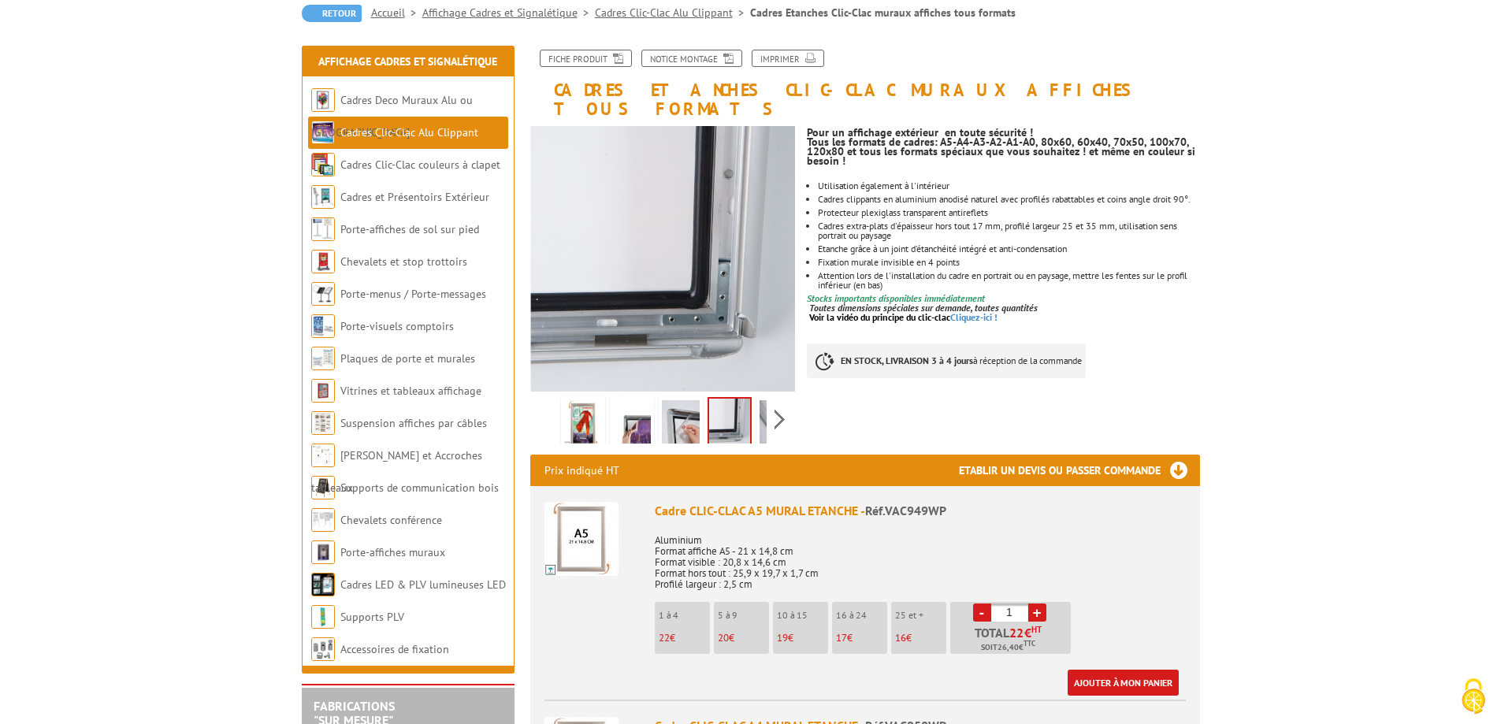
click at [765, 400] on img at bounding box center [779, 424] width 38 height 49
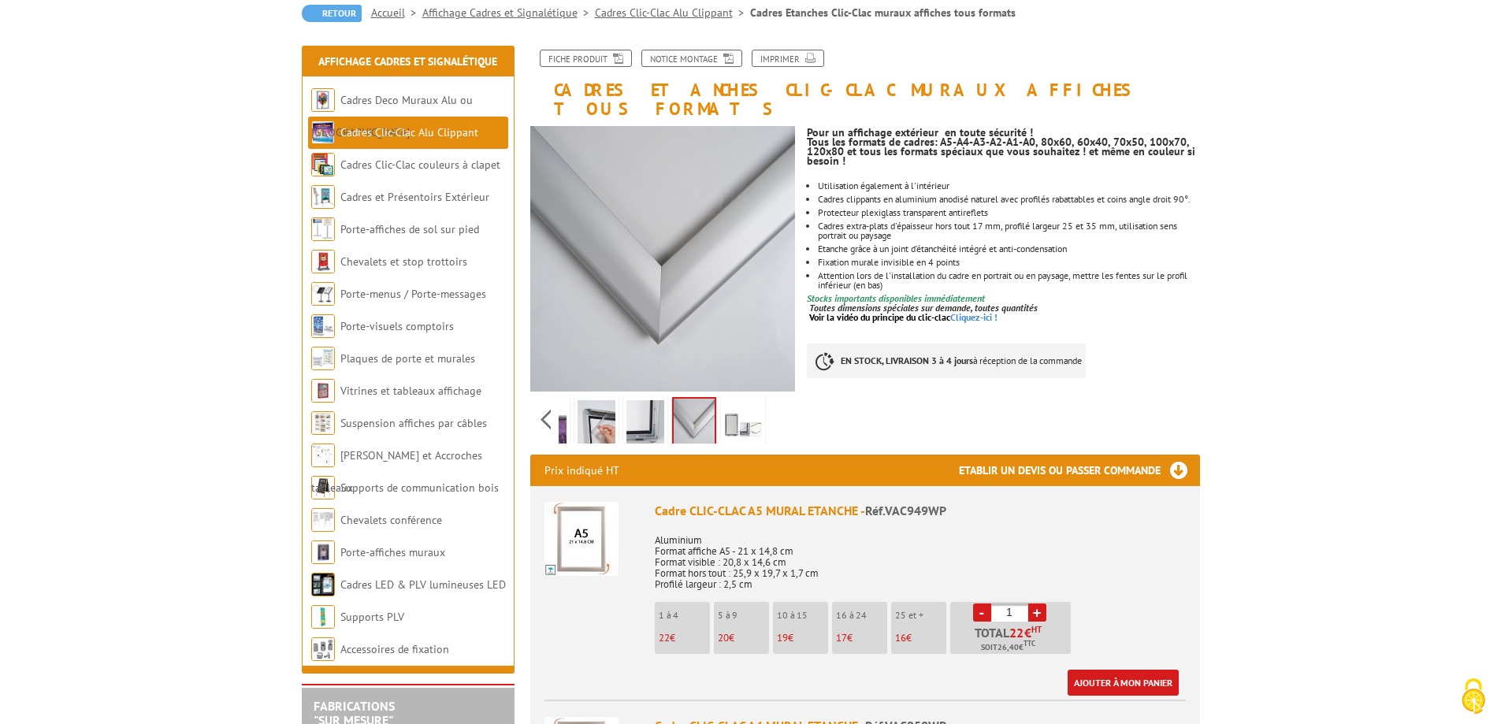
click at [770, 394] on div "Previous Next" at bounding box center [663, 419] width 266 height 55
click at [752, 400] on img at bounding box center [743, 424] width 38 height 49
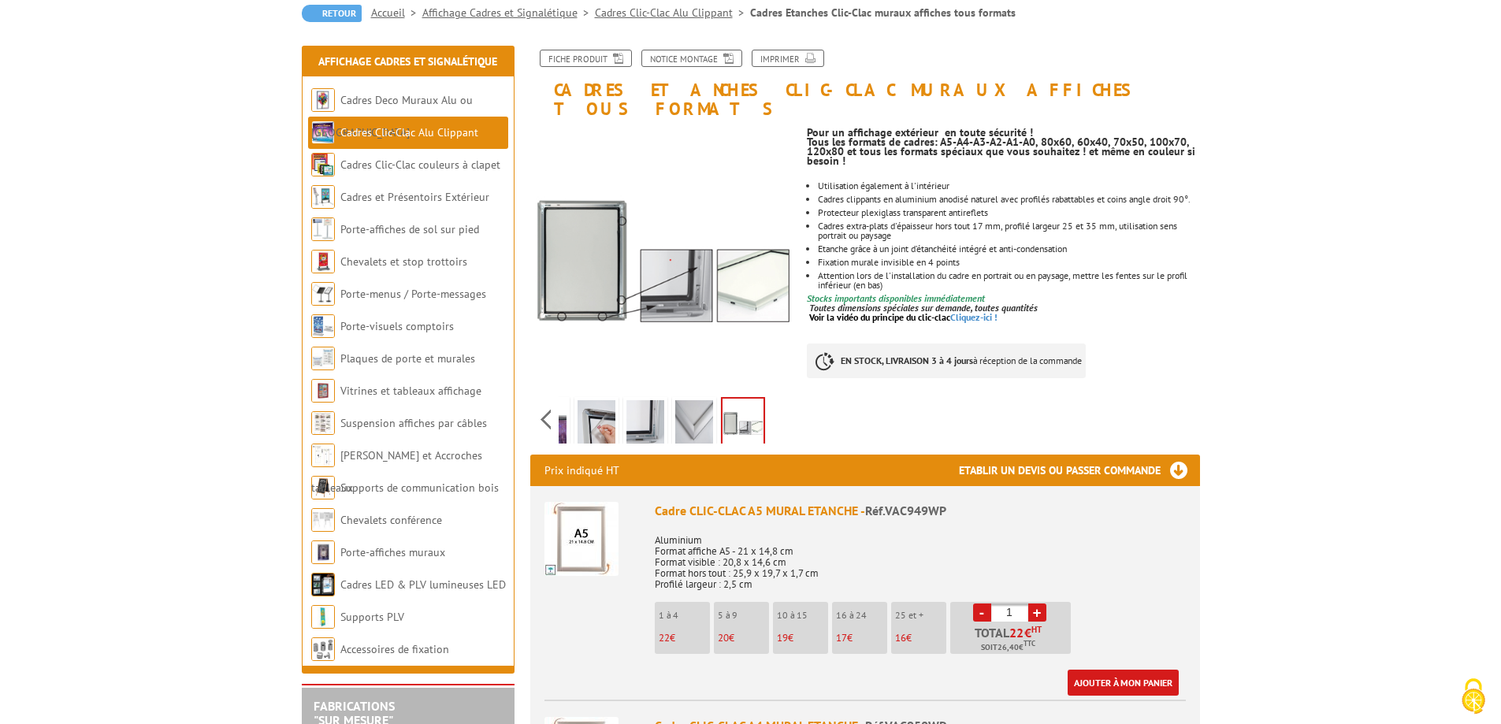
click at [678, 401] on img at bounding box center [694, 424] width 38 height 49
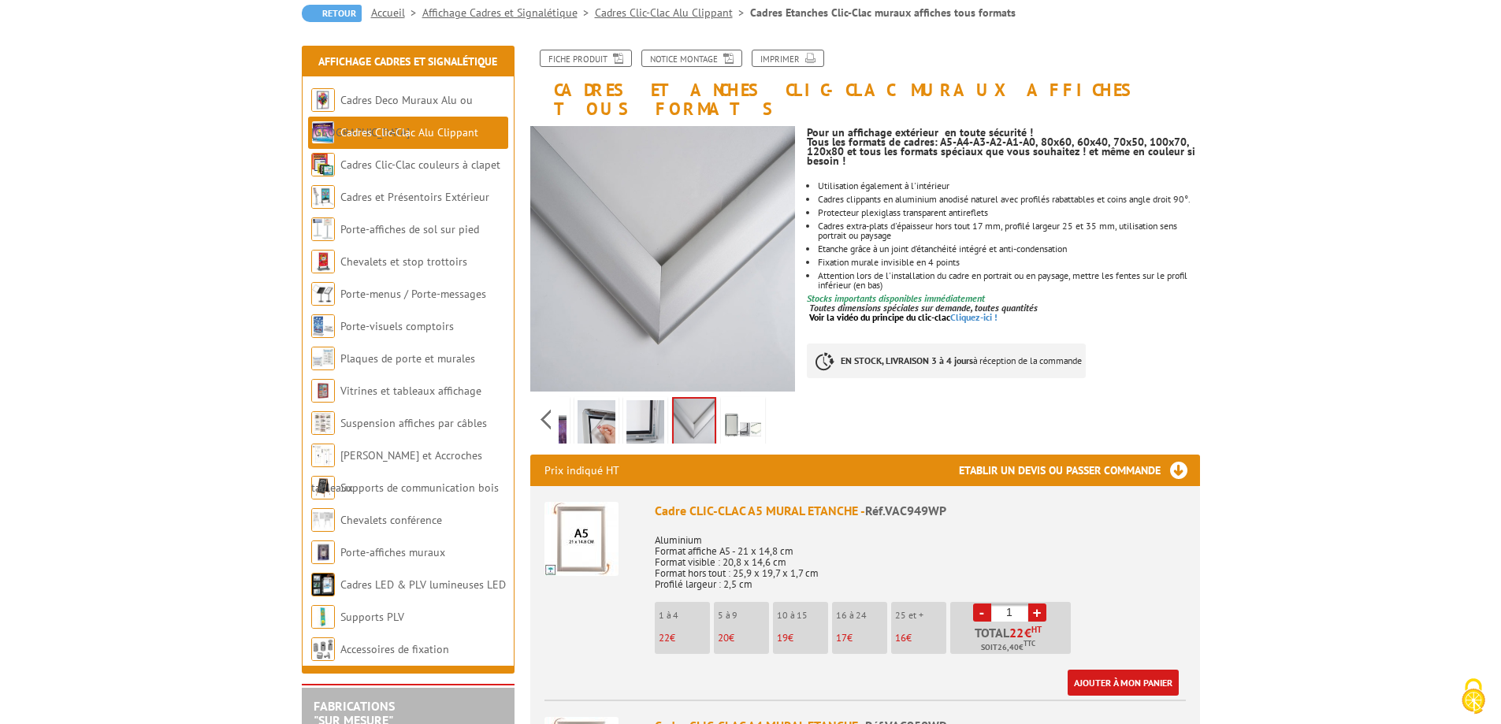
click at [630, 401] on img at bounding box center [646, 424] width 38 height 49
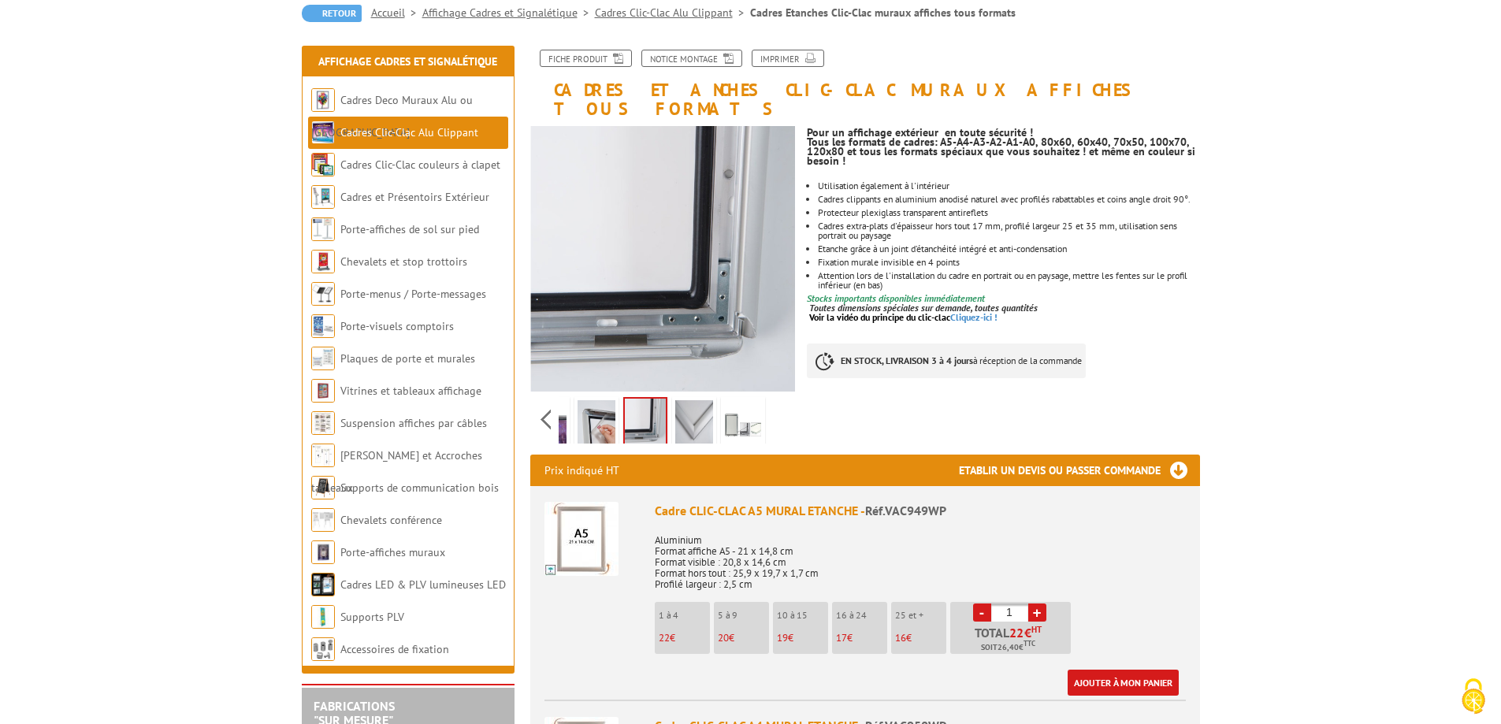
click at [604, 400] on img at bounding box center [597, 424] width 38 height 49
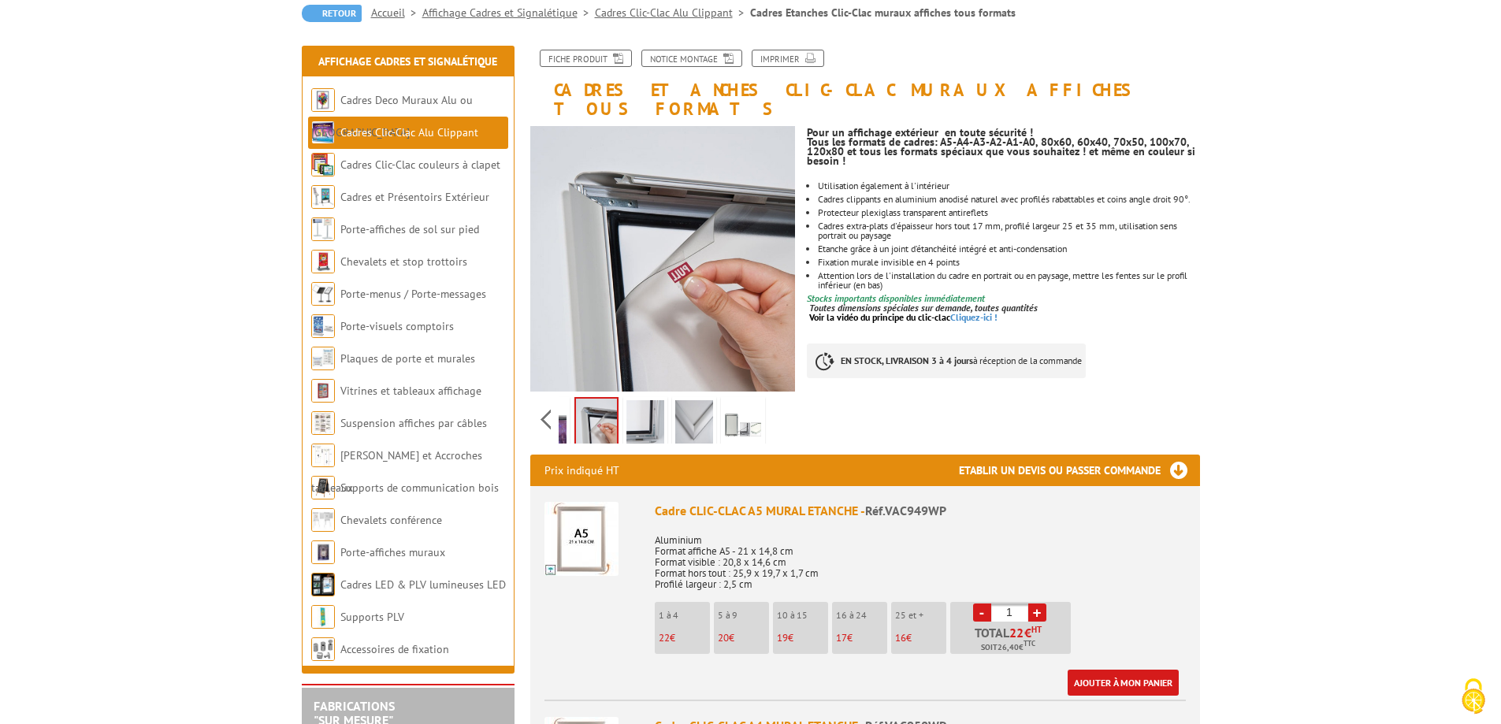
click at [560, 400] on img at bounding box center [548, 424] width 38 height 49
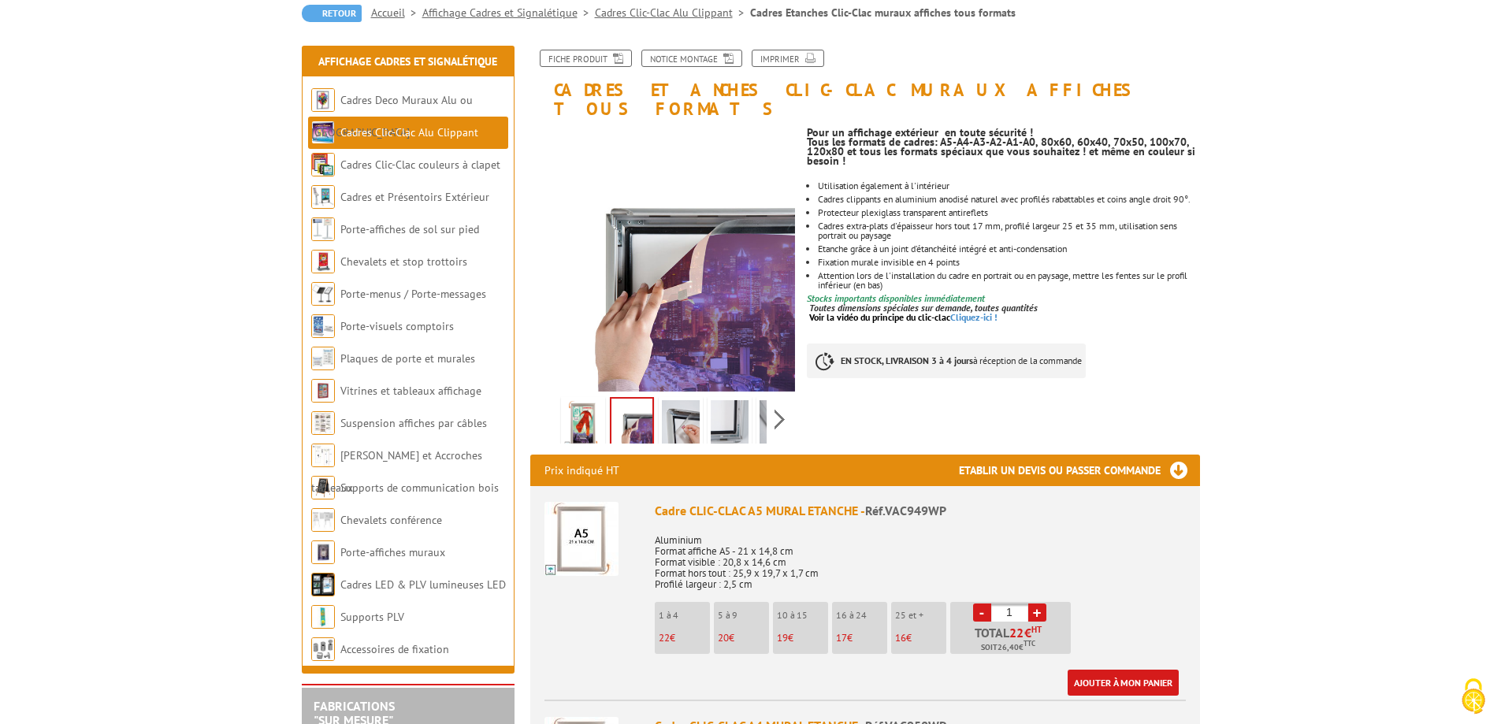
click at [542, 393] on div "Previous Next" at bounding box center [663, 419] width 266 height 55
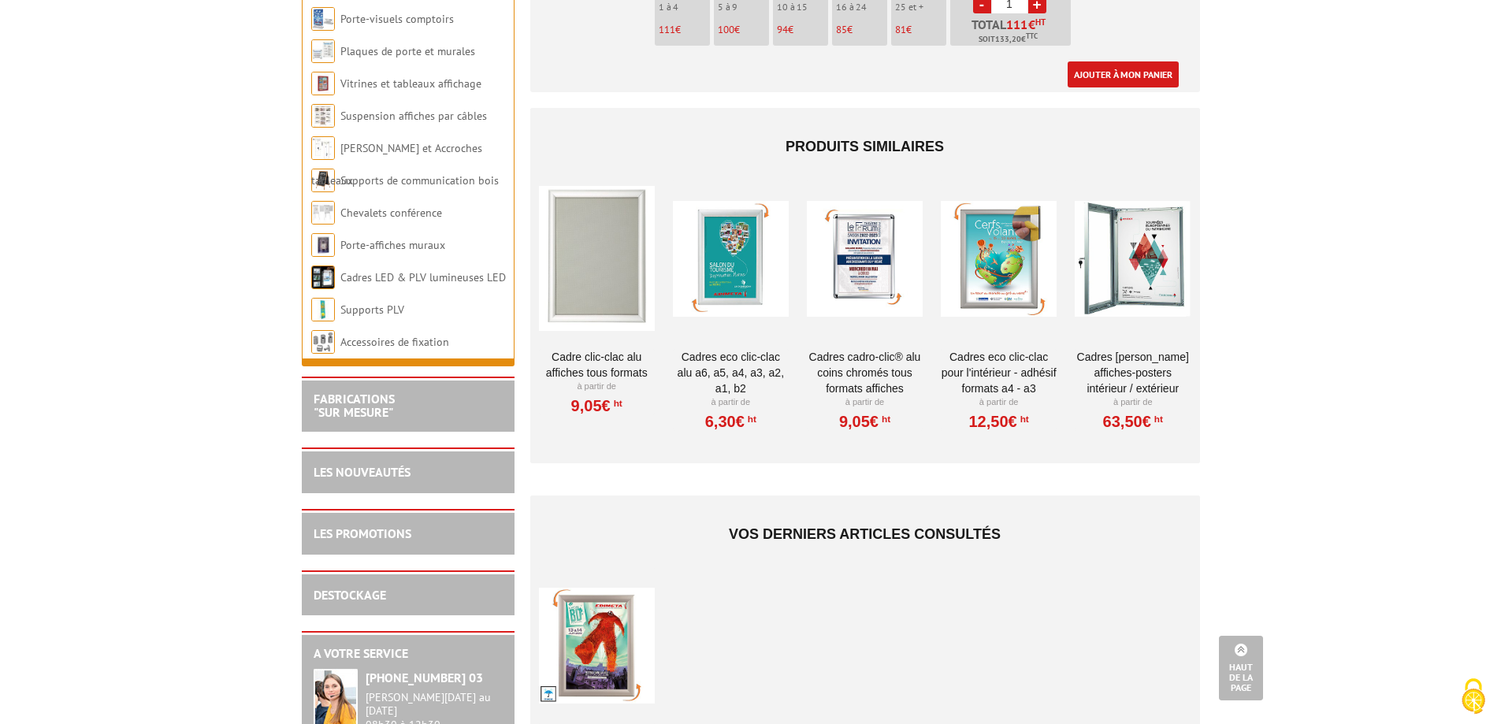
scroll to position [2995, 0]
click at [1137, 355] on link "Cadres [PERSON_NAME] affiches-posters intérieur / extérieur" at bounding box center [1133, 371] width 116 height 47
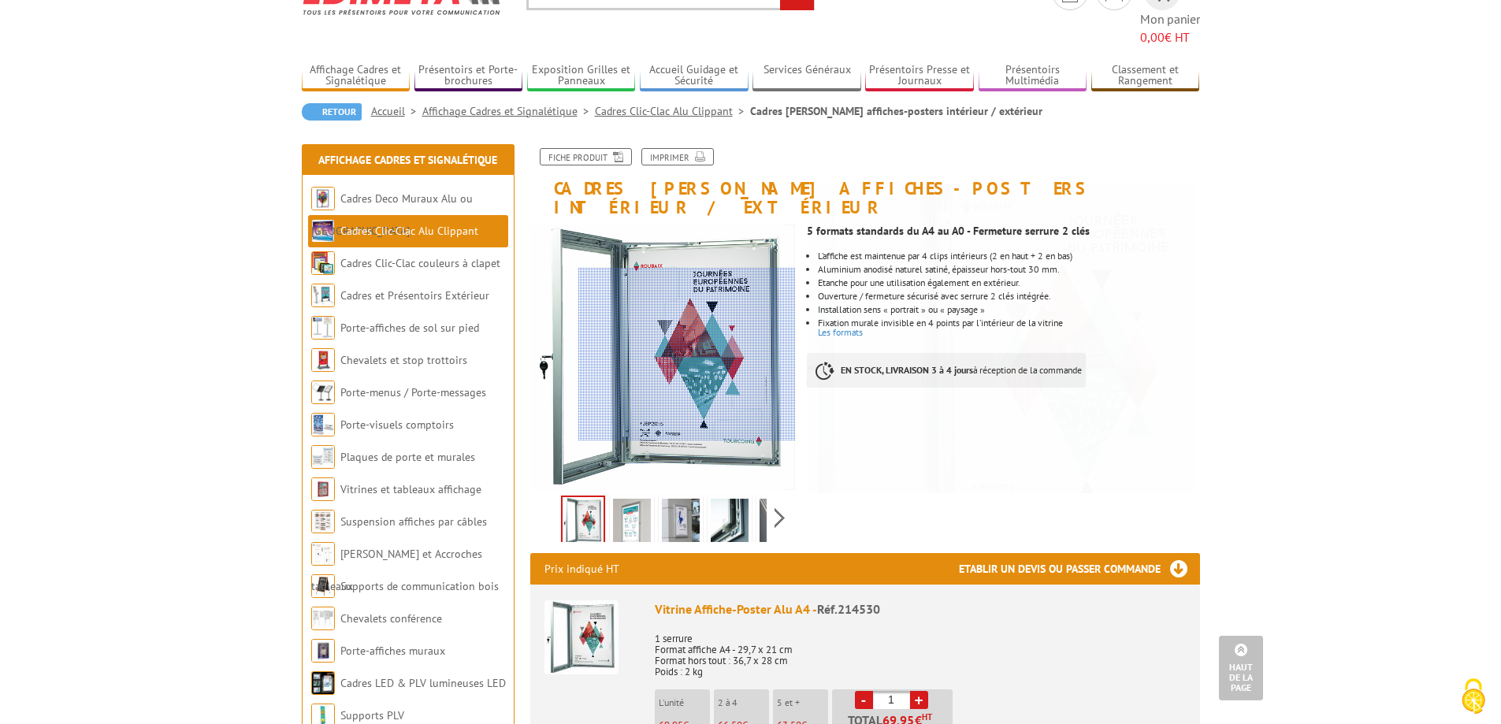
scroll to position [79, 0]
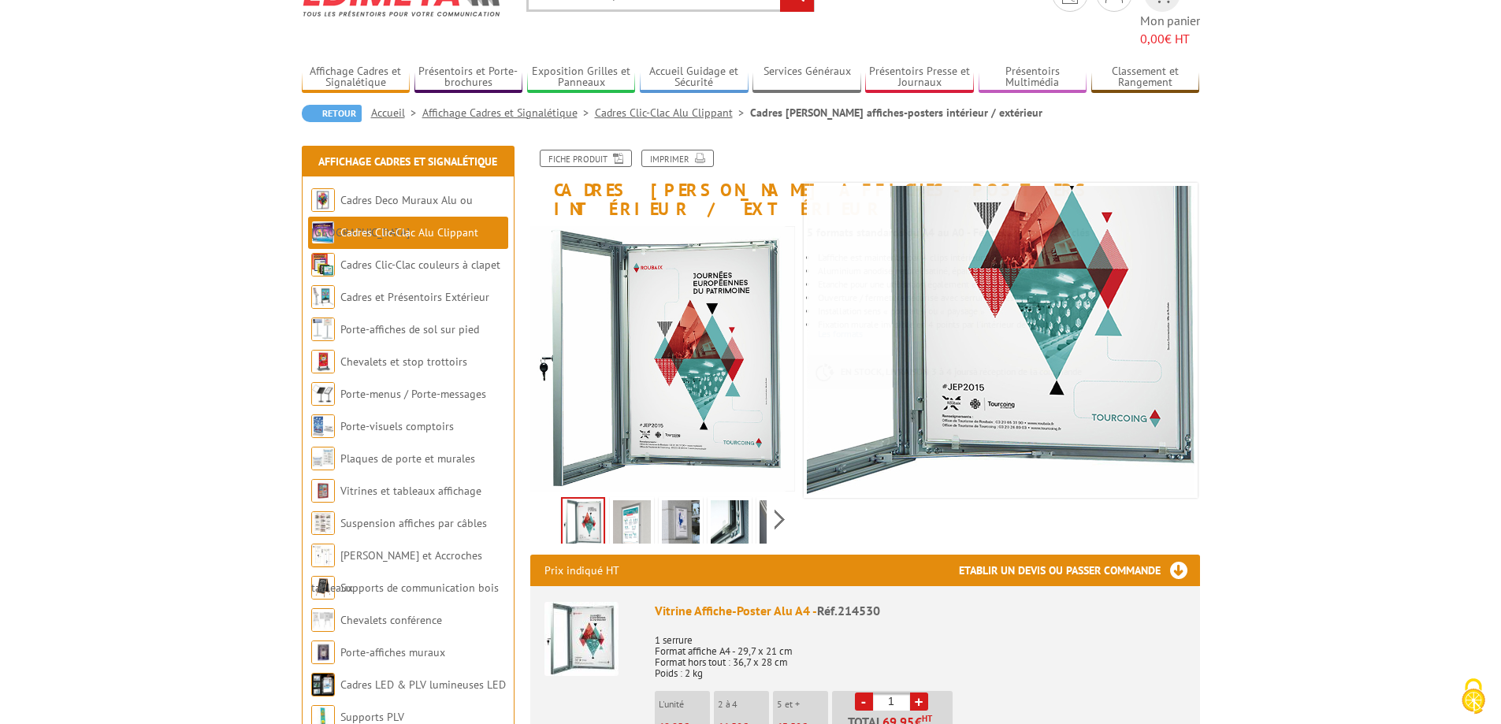
click at [623, 500] on img at bounding box center [632, 524] width 38 height 49
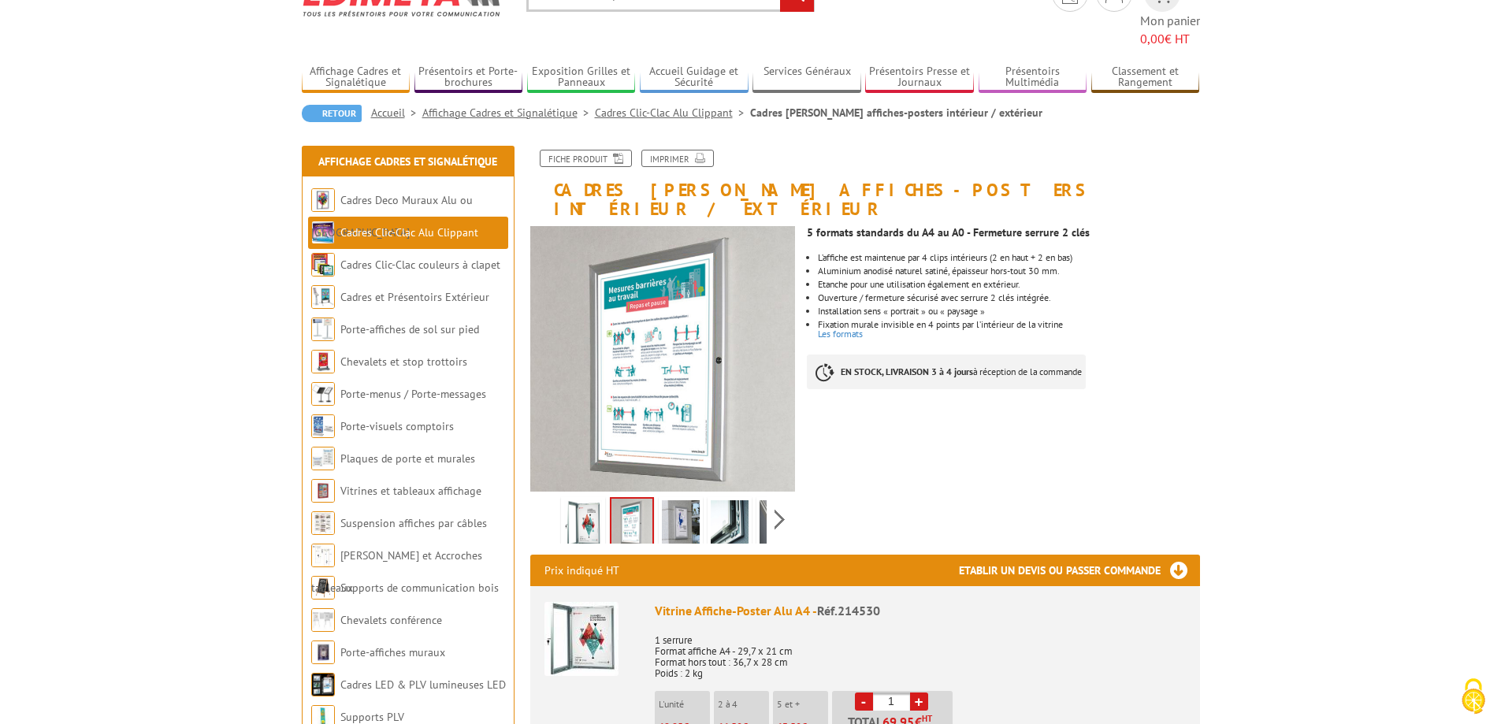
click at [663, 500] on img at bounding box center [681, 524] width 38 height 49
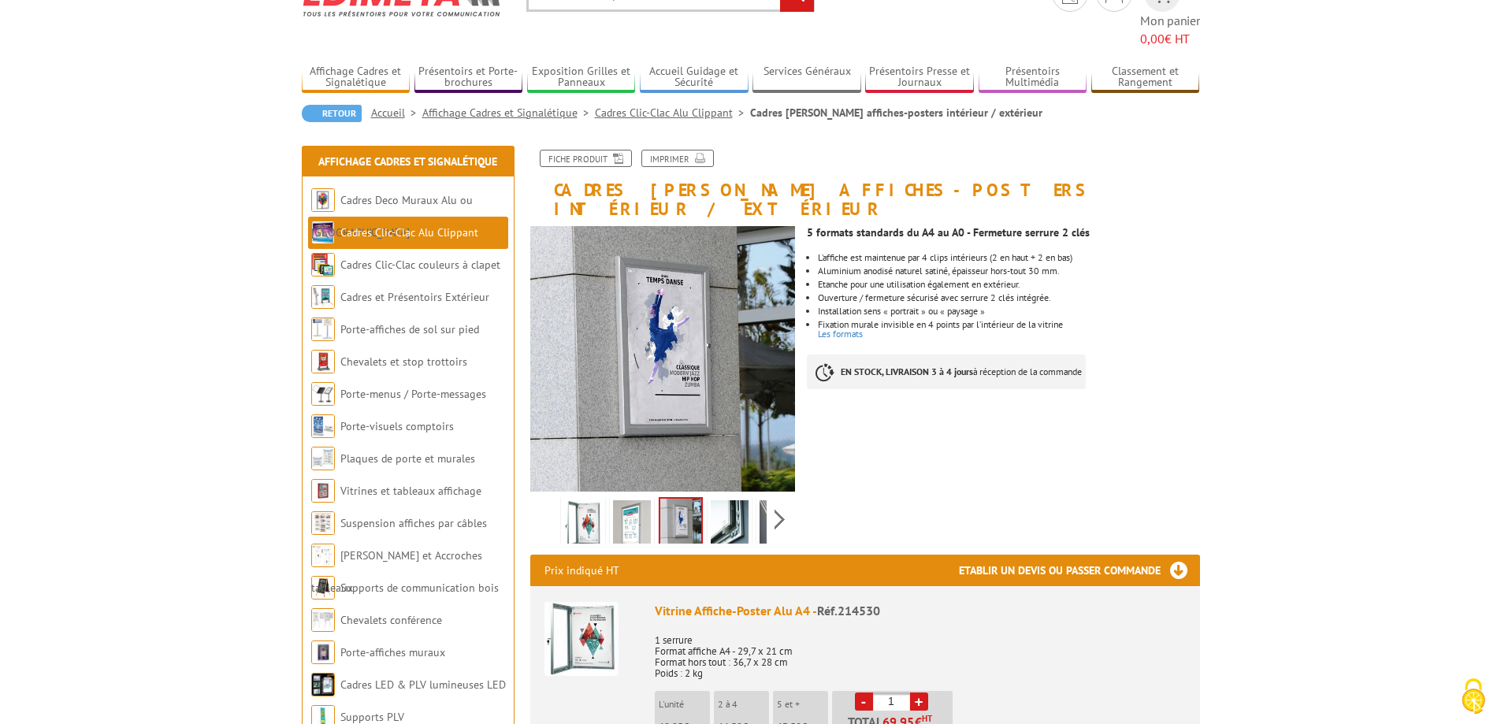
click at [708, 497] on link at bounding box center [730, 524] width 44 height 55
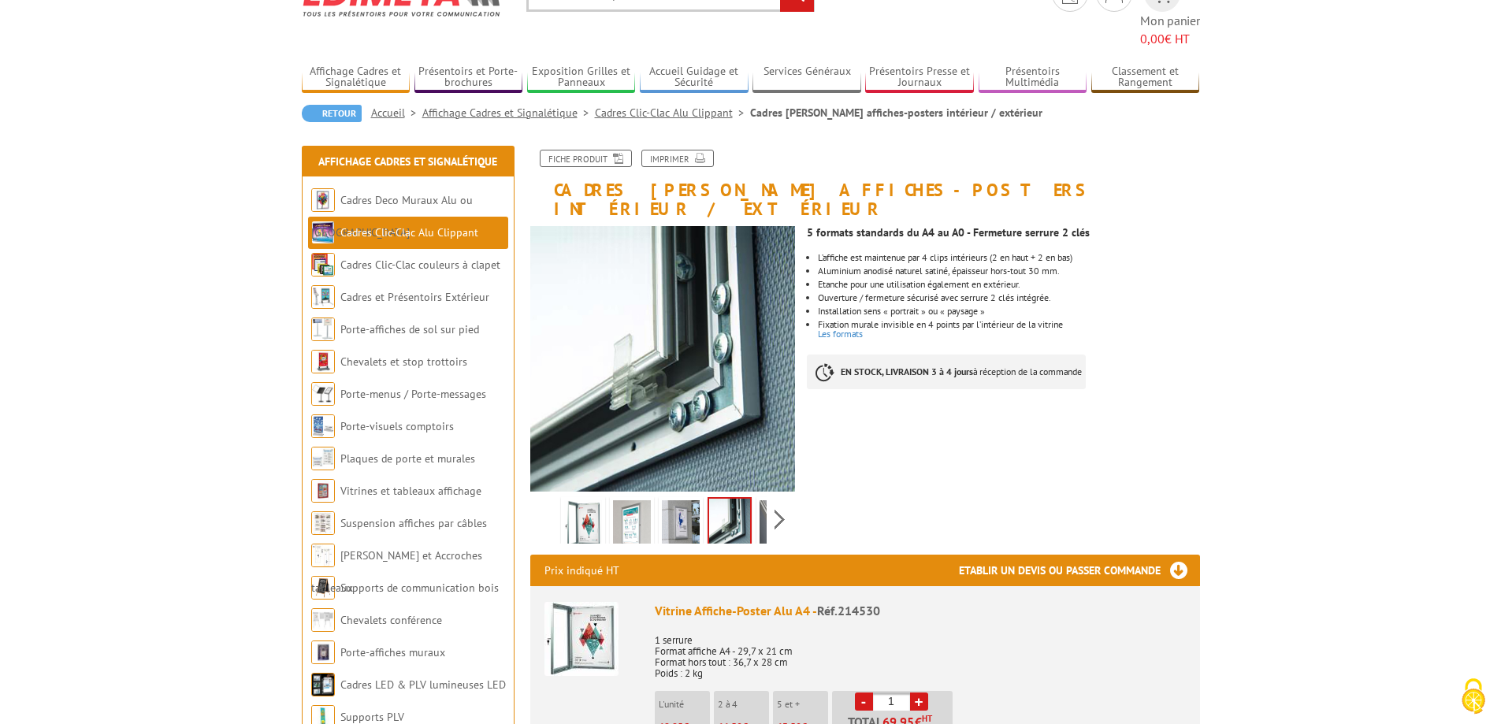
click at [760, 500] on img at bounding box center [779, 524] width 38 height 49
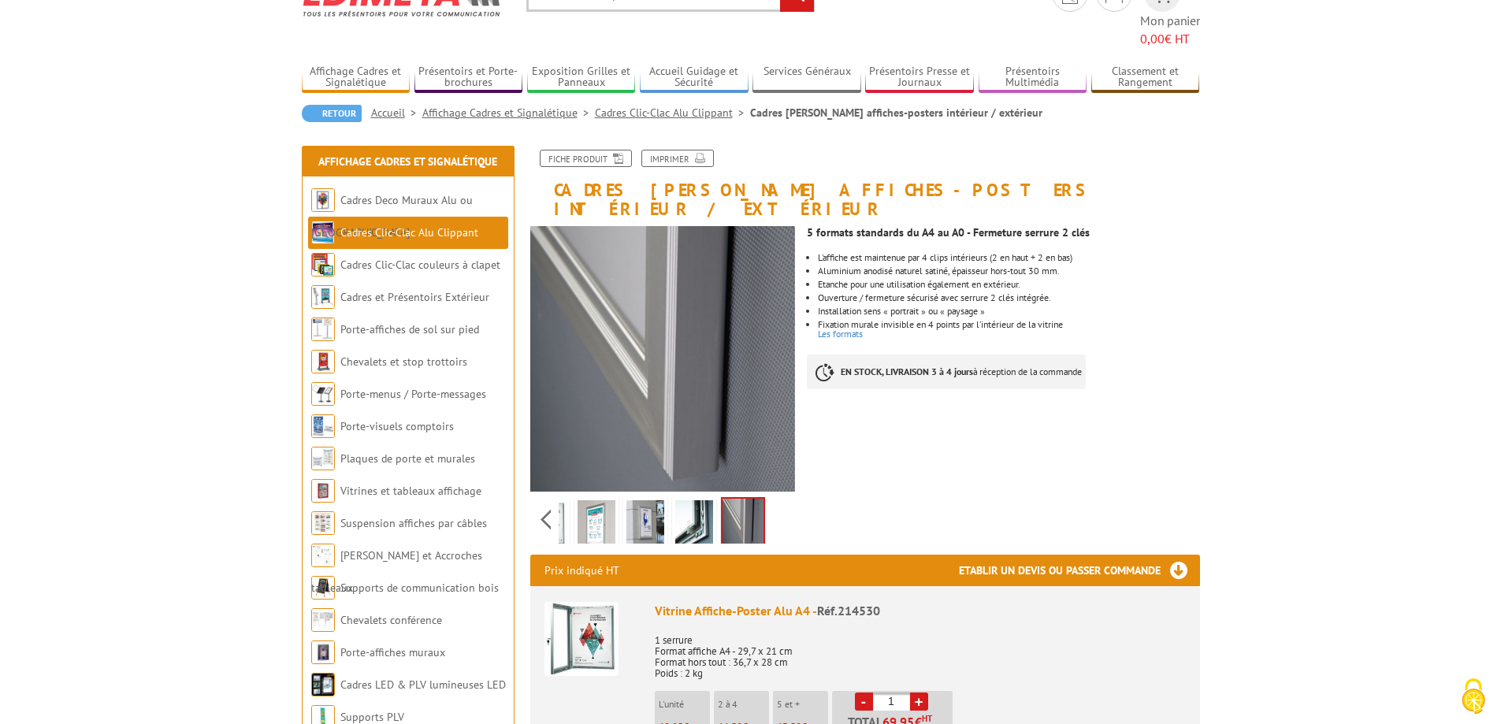
click at [777, 492] on div "Previous Next" at bounding box center [663, 519] width 266 height 55
click at [657, 500] on img at bounding box center [646, 524] width 38 height 49
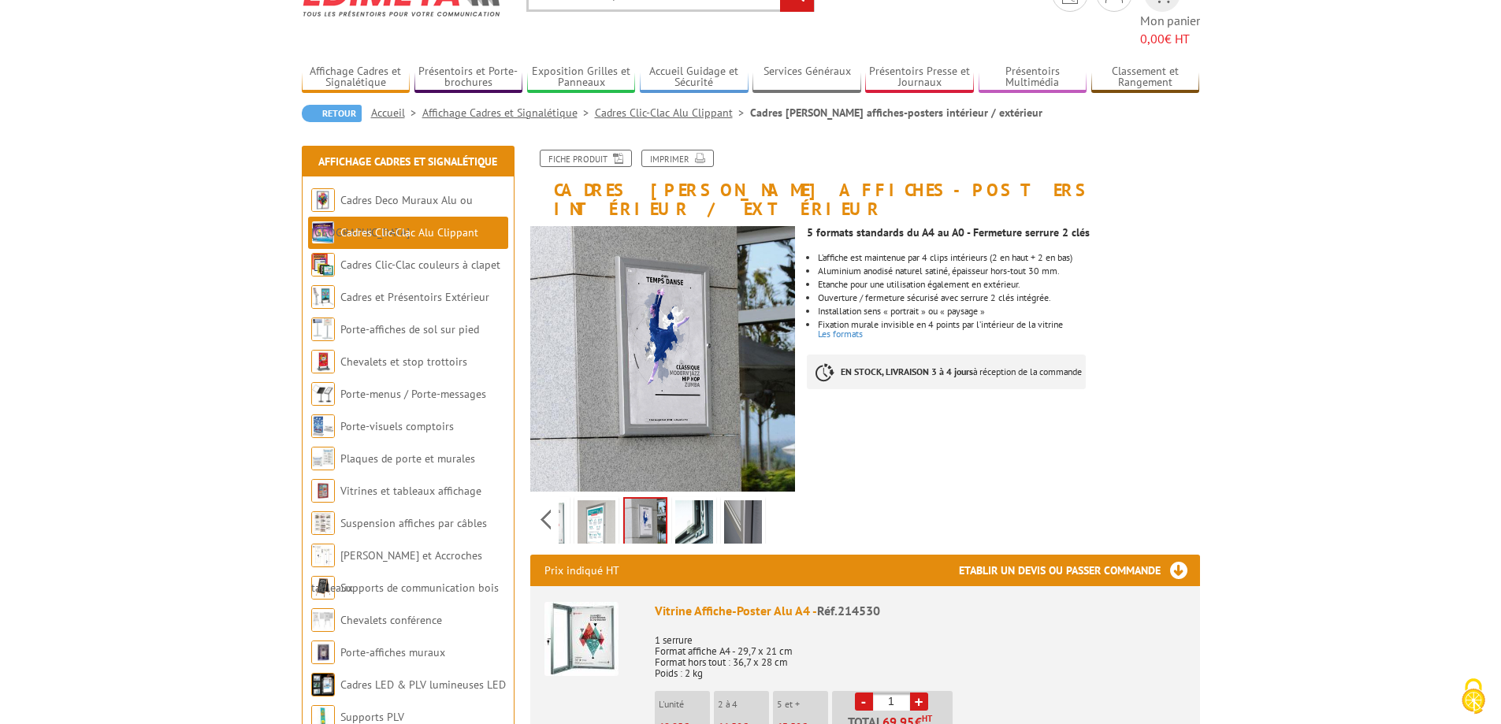
click at [697, 500] on img at bounding box center [694, 524] width 38 height 49
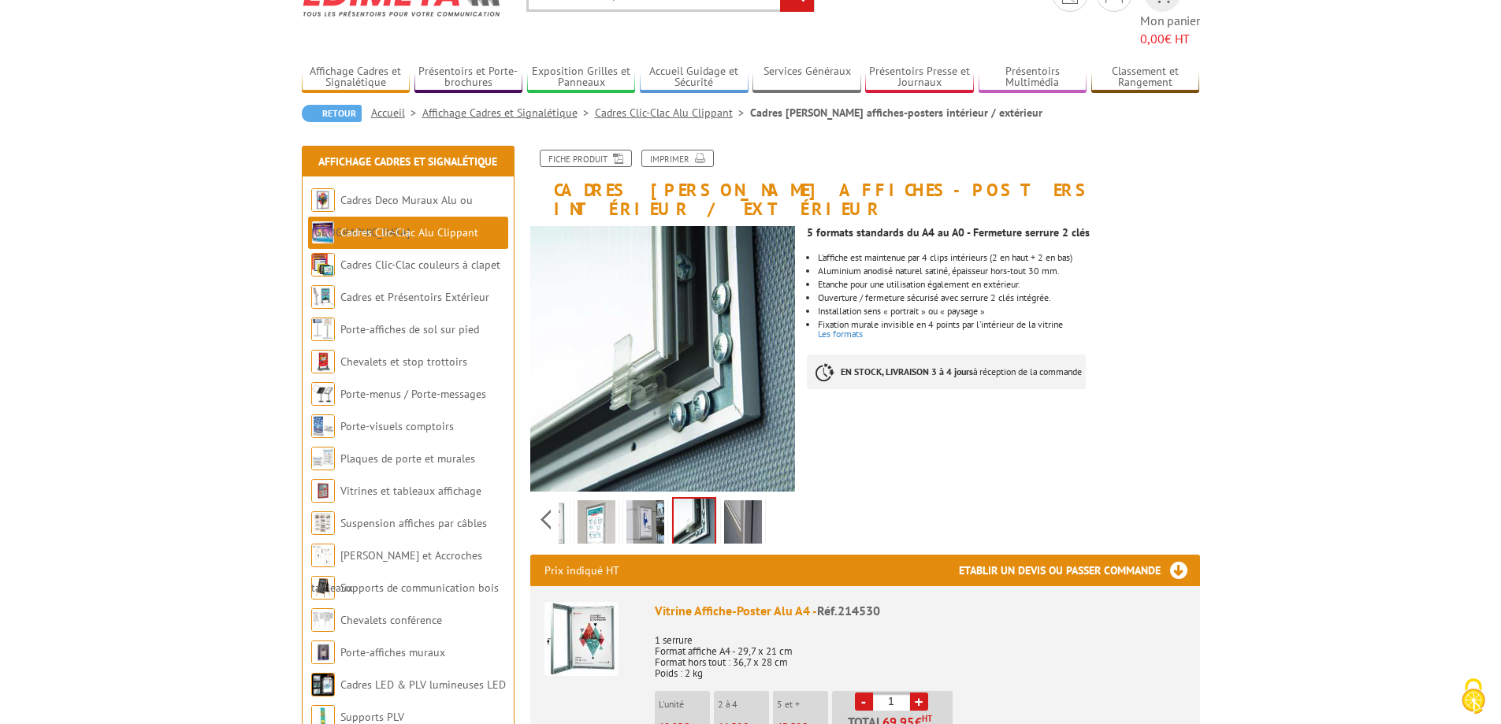
click at [599, 500] on img at bounding box center [597, 524] width 38 height 49
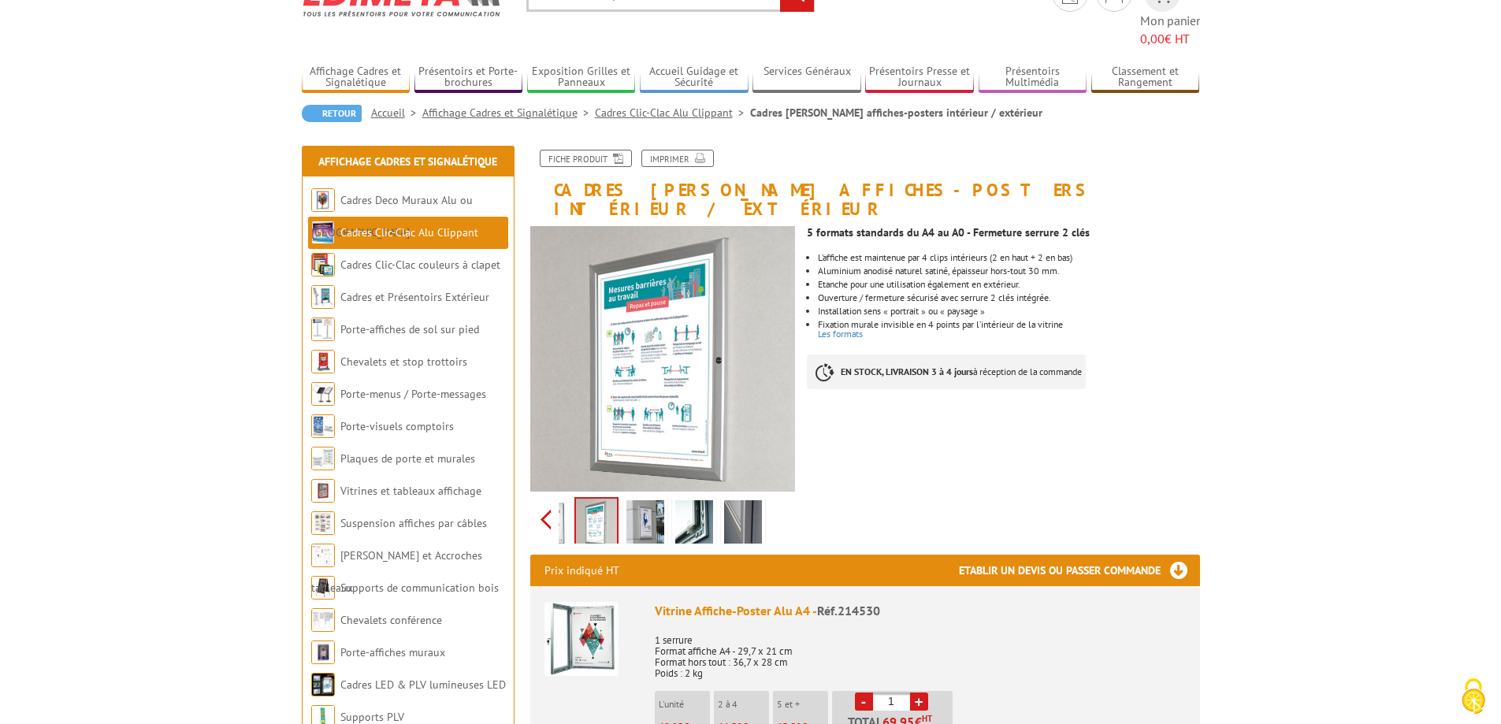
click at [552, 492] on div "Previous Next" at bounding box center [663, 519] width 266 height 55
click at [567, 500] on img at bounding box center [583, 524] width 38 height 49
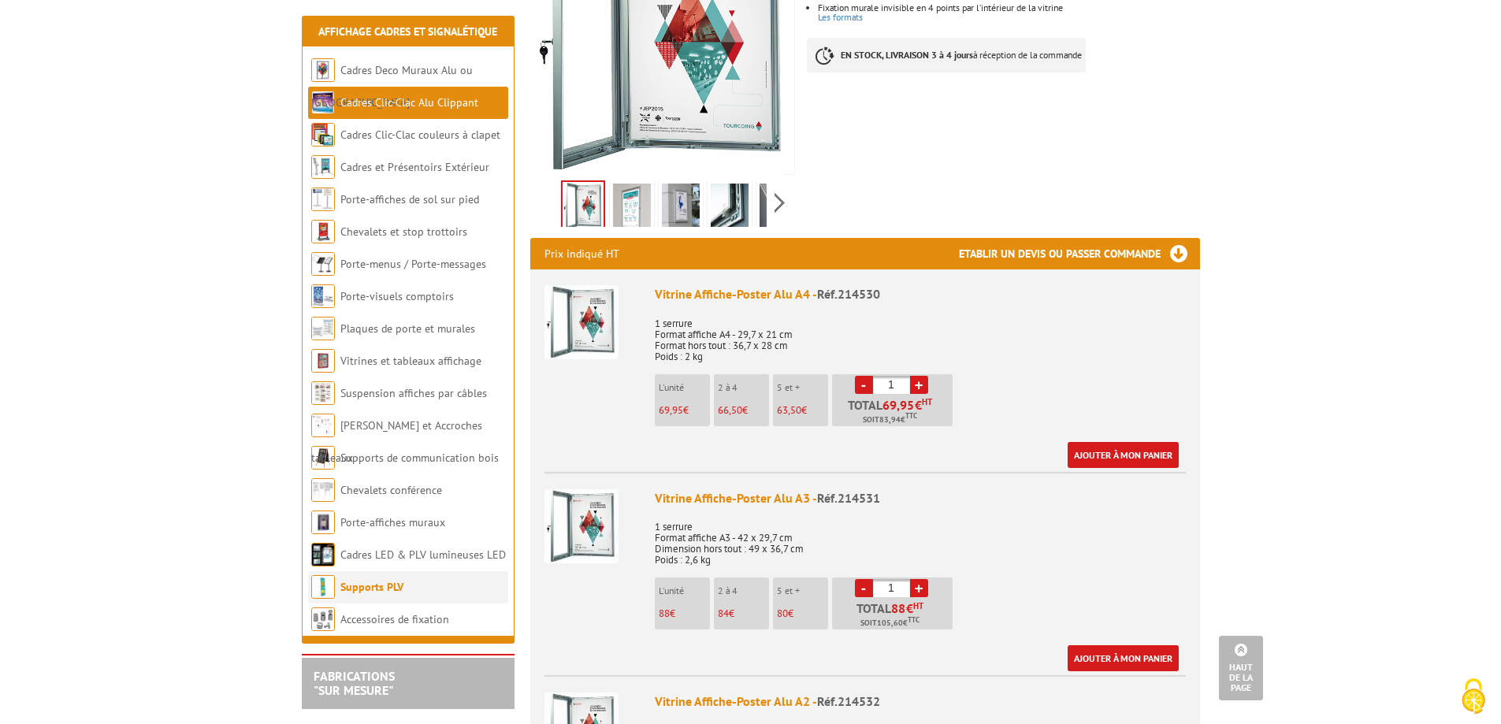
scroll to position [473, 0]
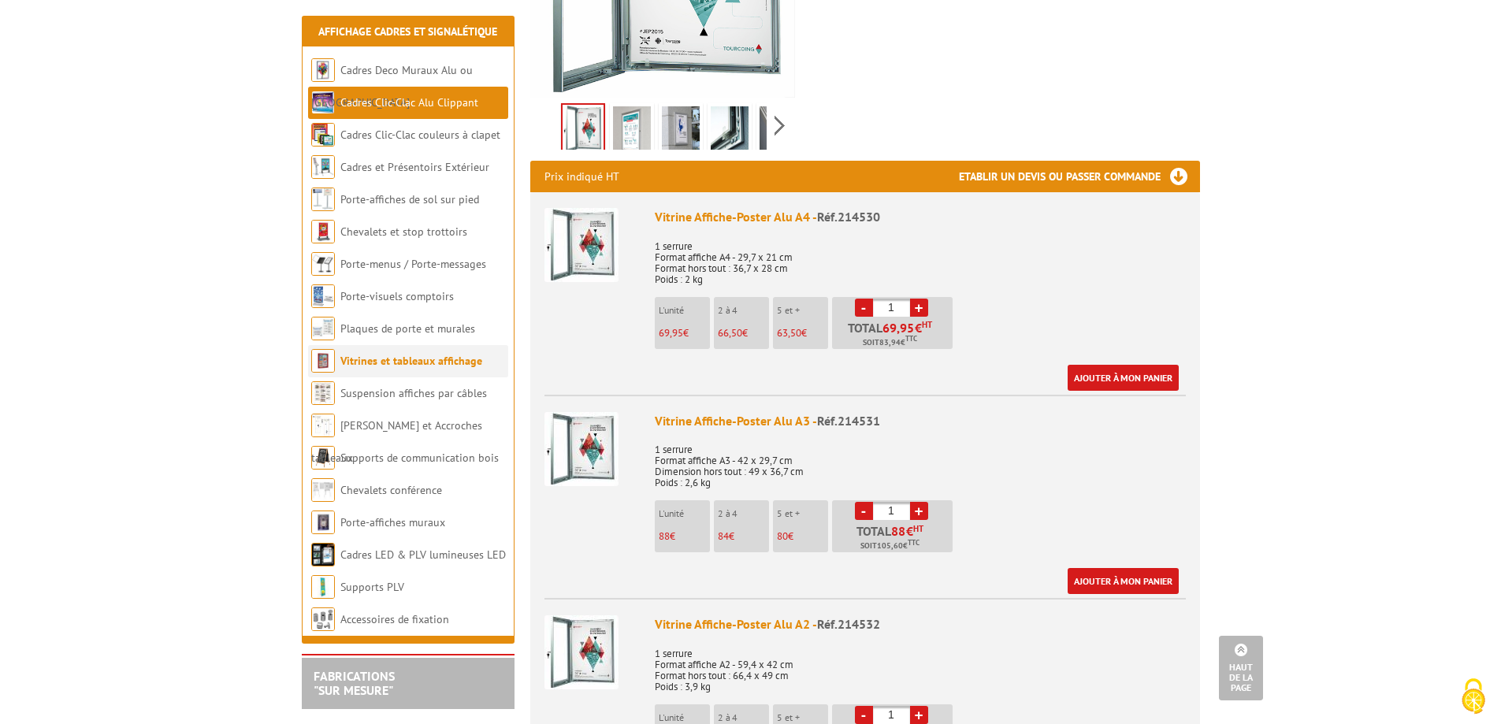
click at [387, 371] on li "Vitrines et tableaux affichage" at bounding box center [408, 361] width 200 height 32
click at [389, 367] on link "Vitrines et tableaux affichage" at bounding box center [411, 361] width 142 height 14
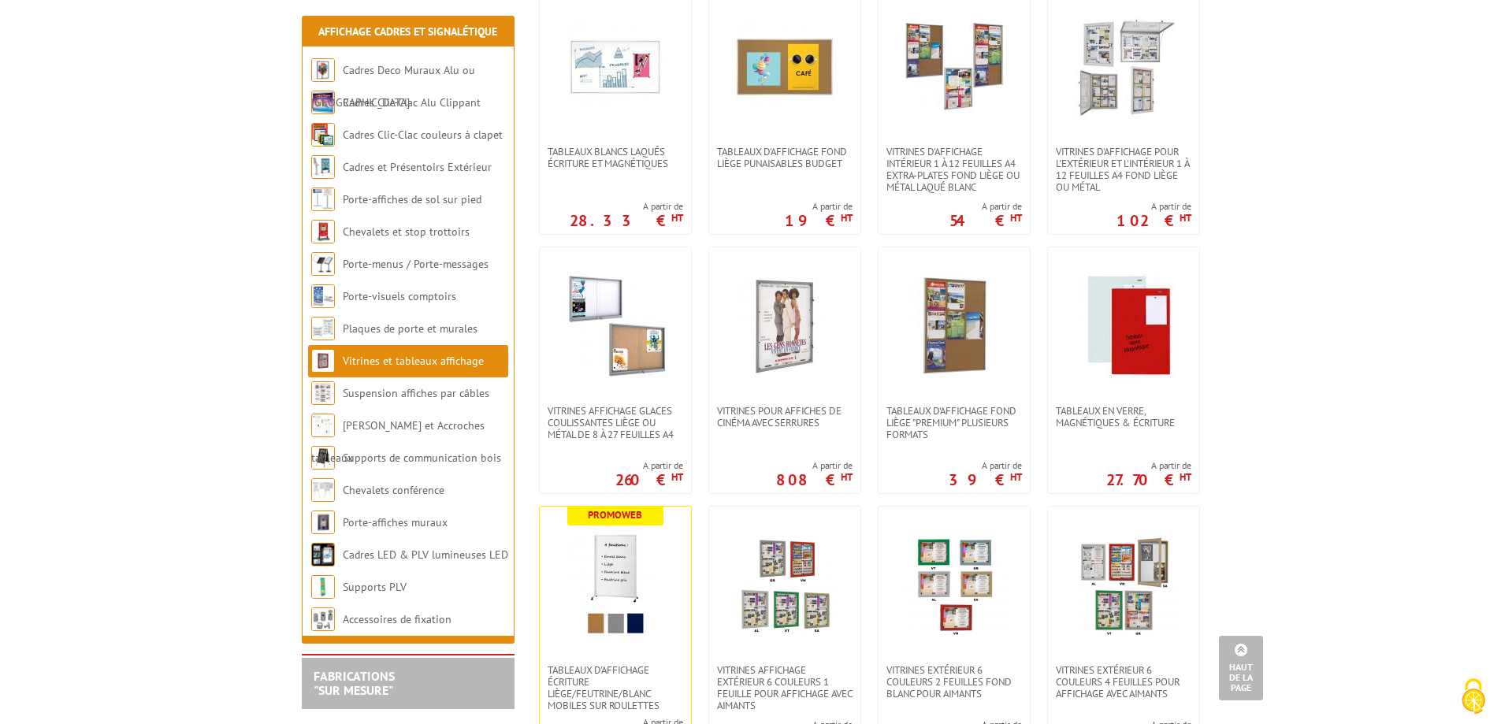
scroll to position [473, 0]
